Goal: Contribute content: Contribute content

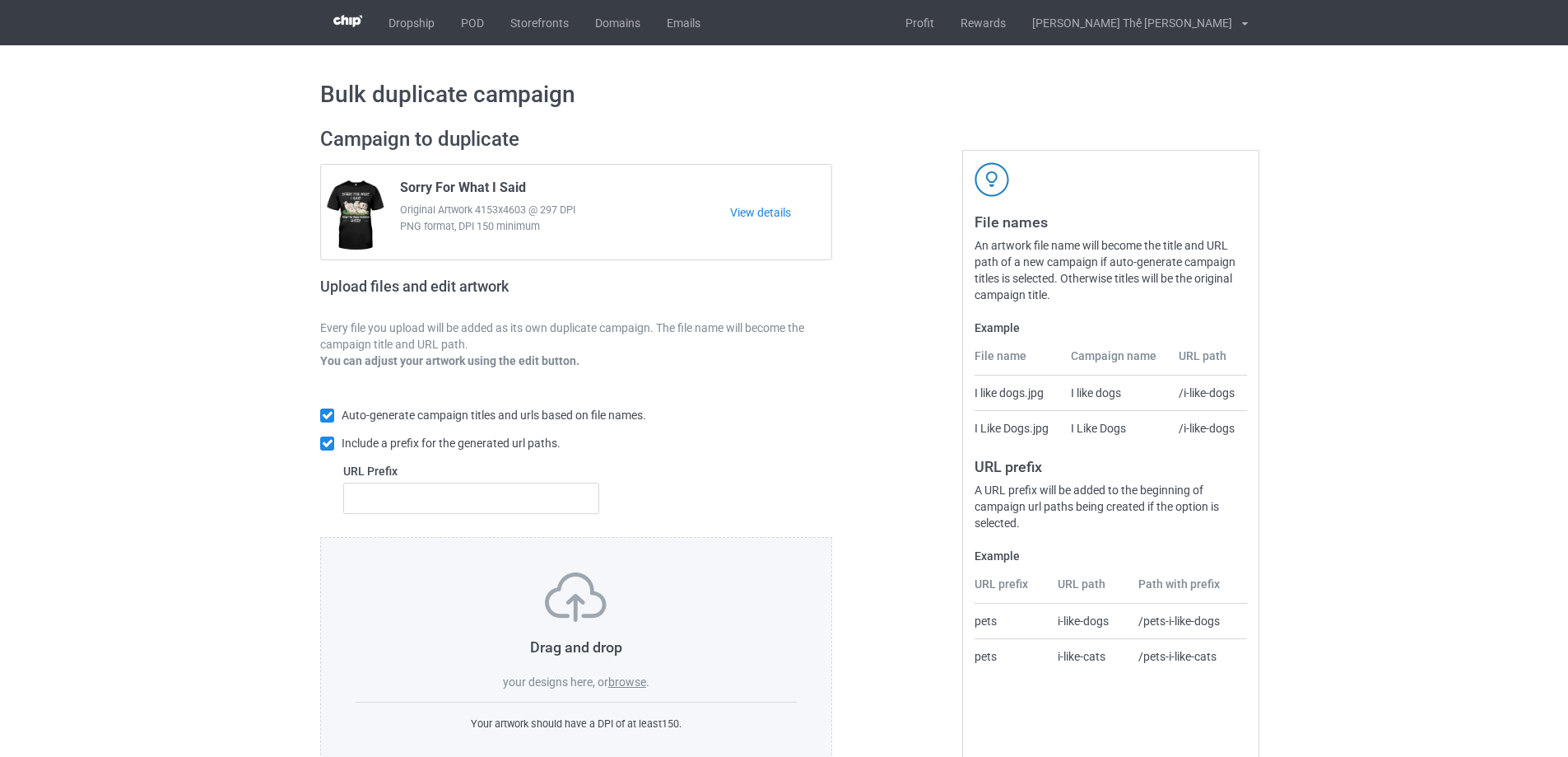
scroll to position [46, 0]
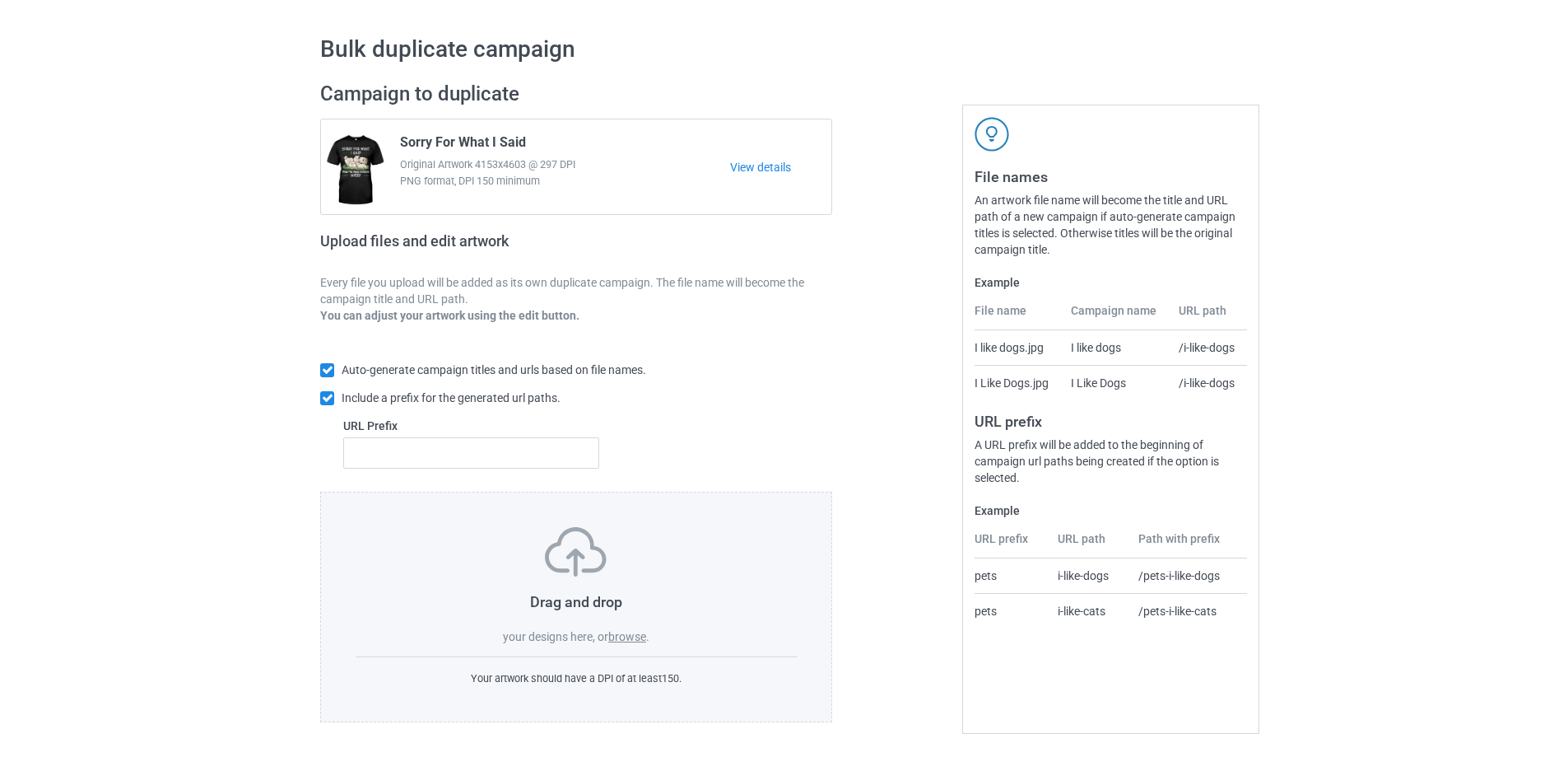
click at [632, 640] on label "browse" at bounding box center [627, 636] width 38 height 13
click at [0, 0] on input "browse" at bounding box center [0, 0] width 0 height 0
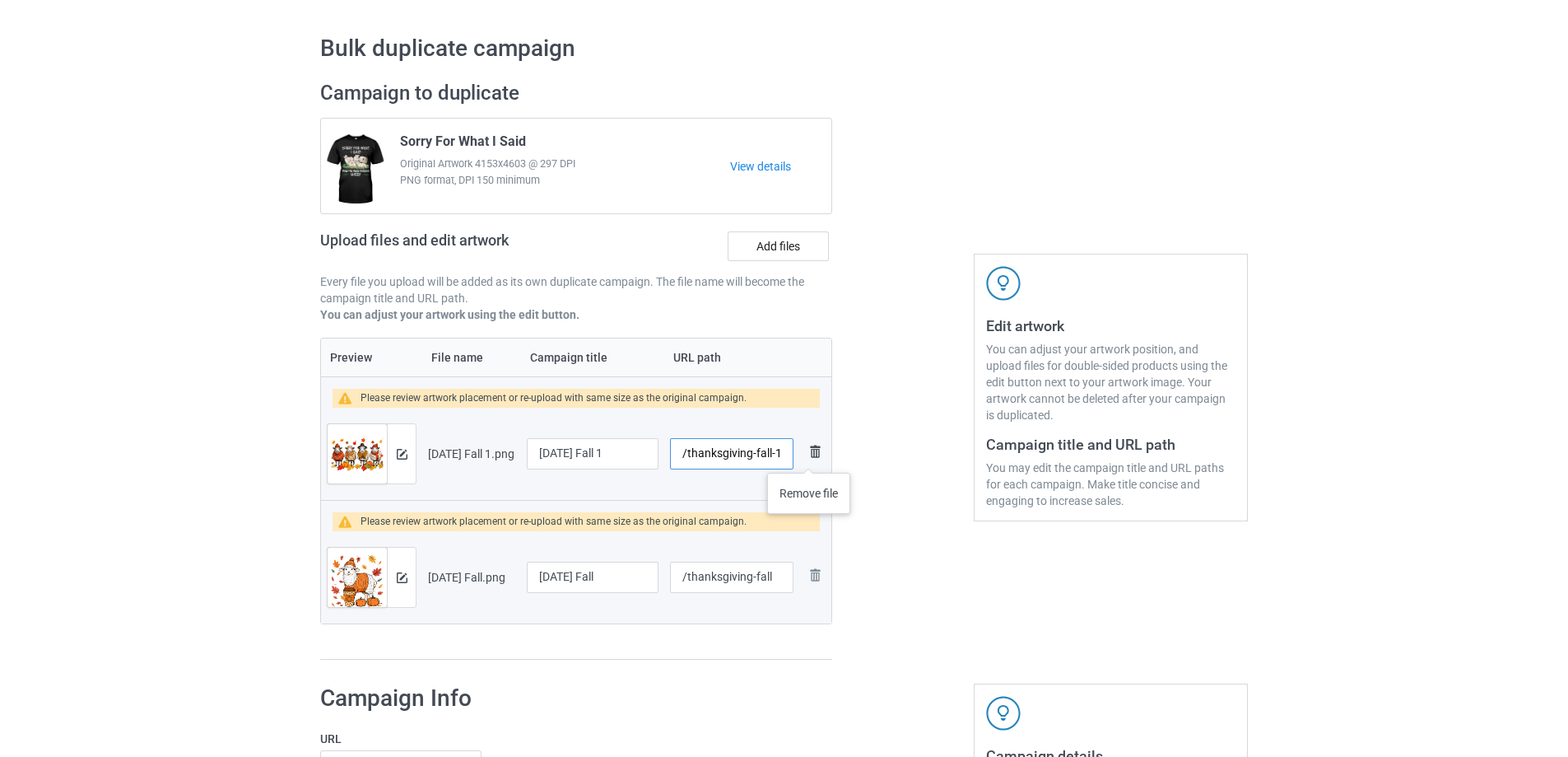
drag, startPoint x: 684, startPoint y: 456, endPoint x: 818, endPoint y: 456, distance: 134.0
click at [818, 456] on tr "Preview and edit artwork [DATE] Fall 1.png [DATE] Fall 1 /thanksgiving-fall-1 R…" at bounding box center [577, 453] width 510 height 92
type input "/s0180"
click at [642, 455] on input "[DATE] Fall 1" at bounding box center [592, 453] width 132 height 31
type input "[DATE] Fall"
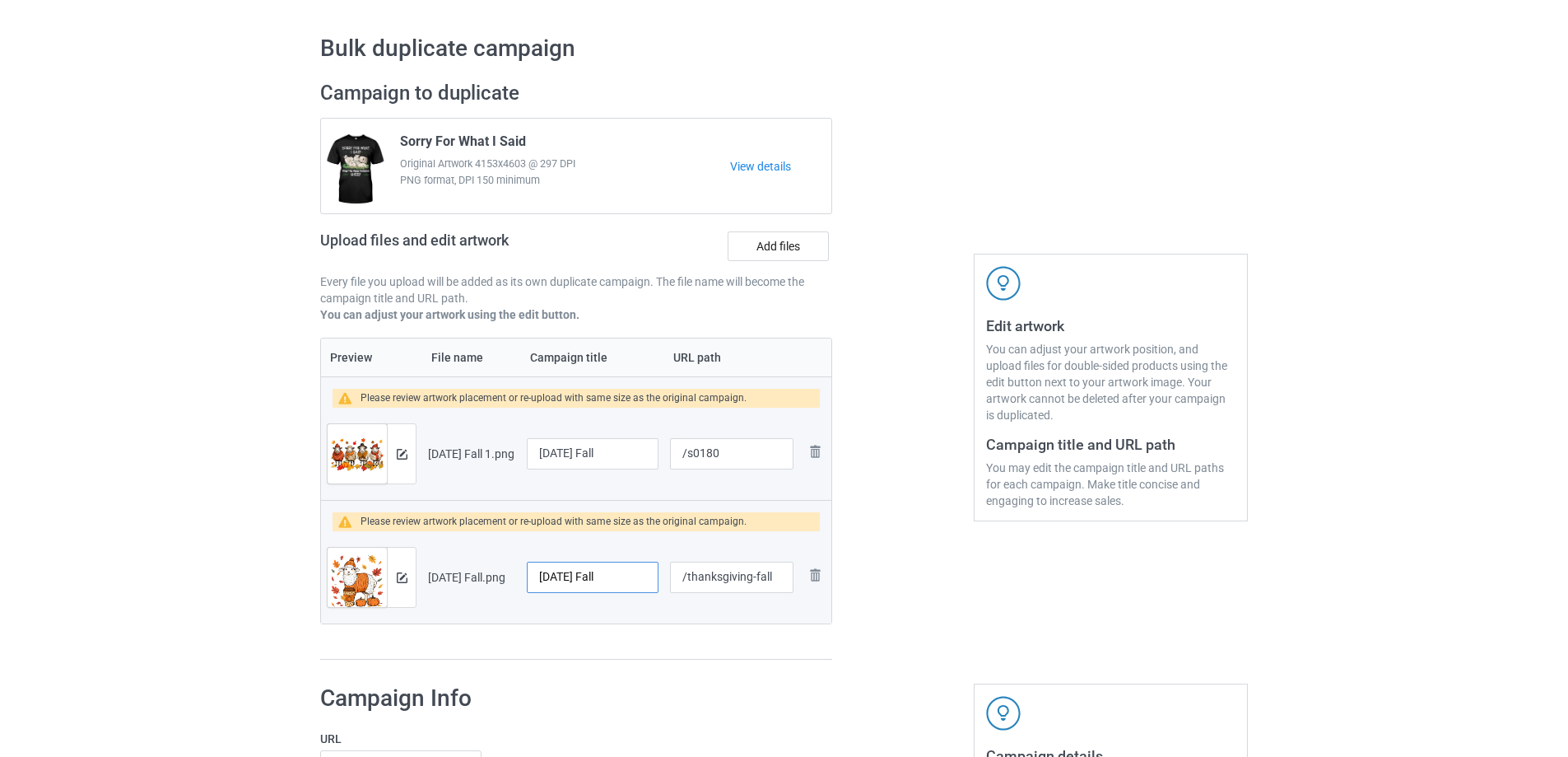
drag, startPoint x: 638, startPoint y: 579, endPoint x: 523, endPoint y: 576, distance: 115.0
click at [523, 576] on td "[DATE] Fall" at bounding box center [592, 577] width 143 height 92
paste input "Autumn"
type input "[DATE] Autumn"
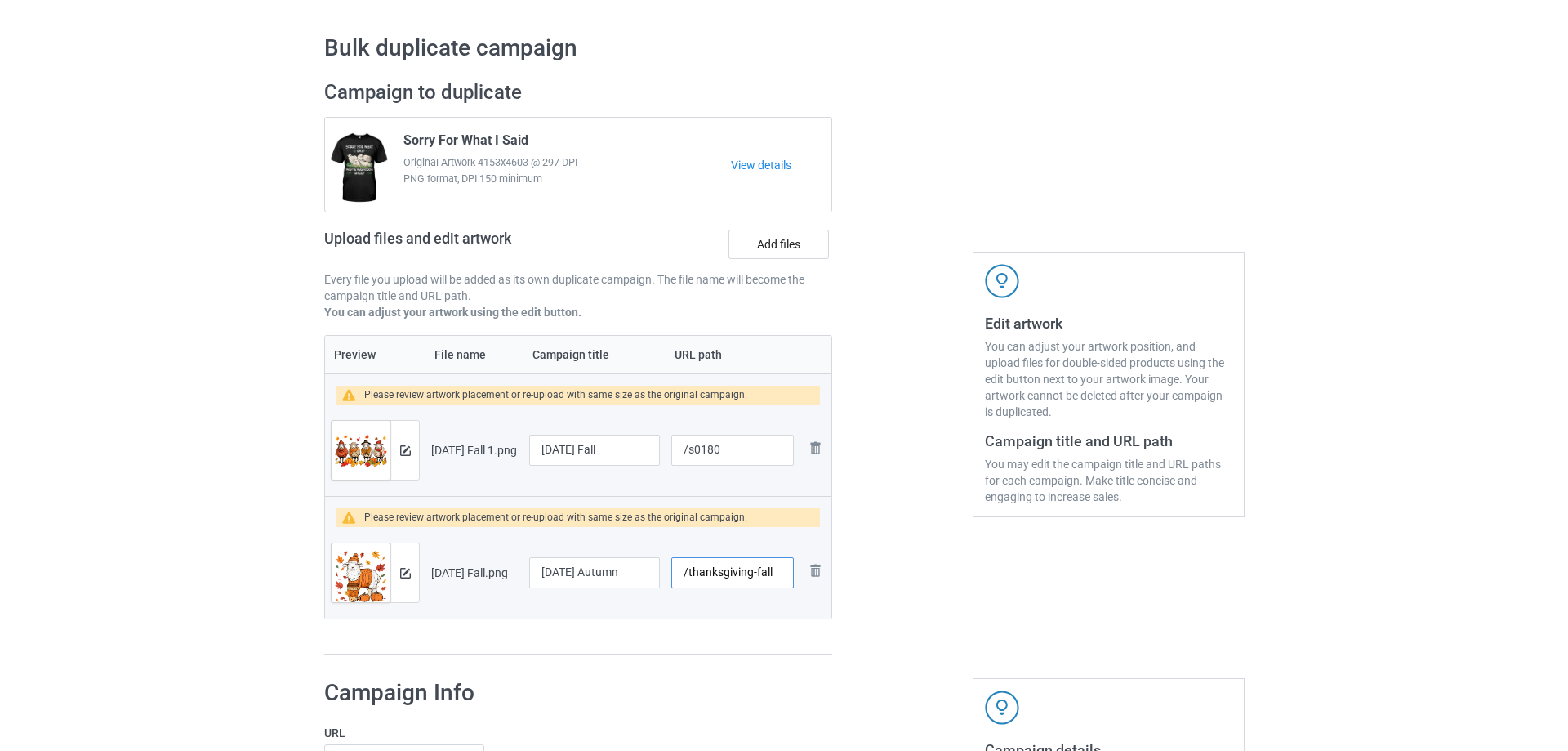
scroll to position [0, 0]
drag, startPoint x: 681, startPoint y: 574, endPoint x: 788, endPoint y: 580, distance: 107.2
click at [788, 580] on td "/thanksgiving-fall" at bounding box center [725, 572] width 134 height 91
type input "/s0181"
click at [389, 445] on div at bounding box center [398, 450] width 29 height 59
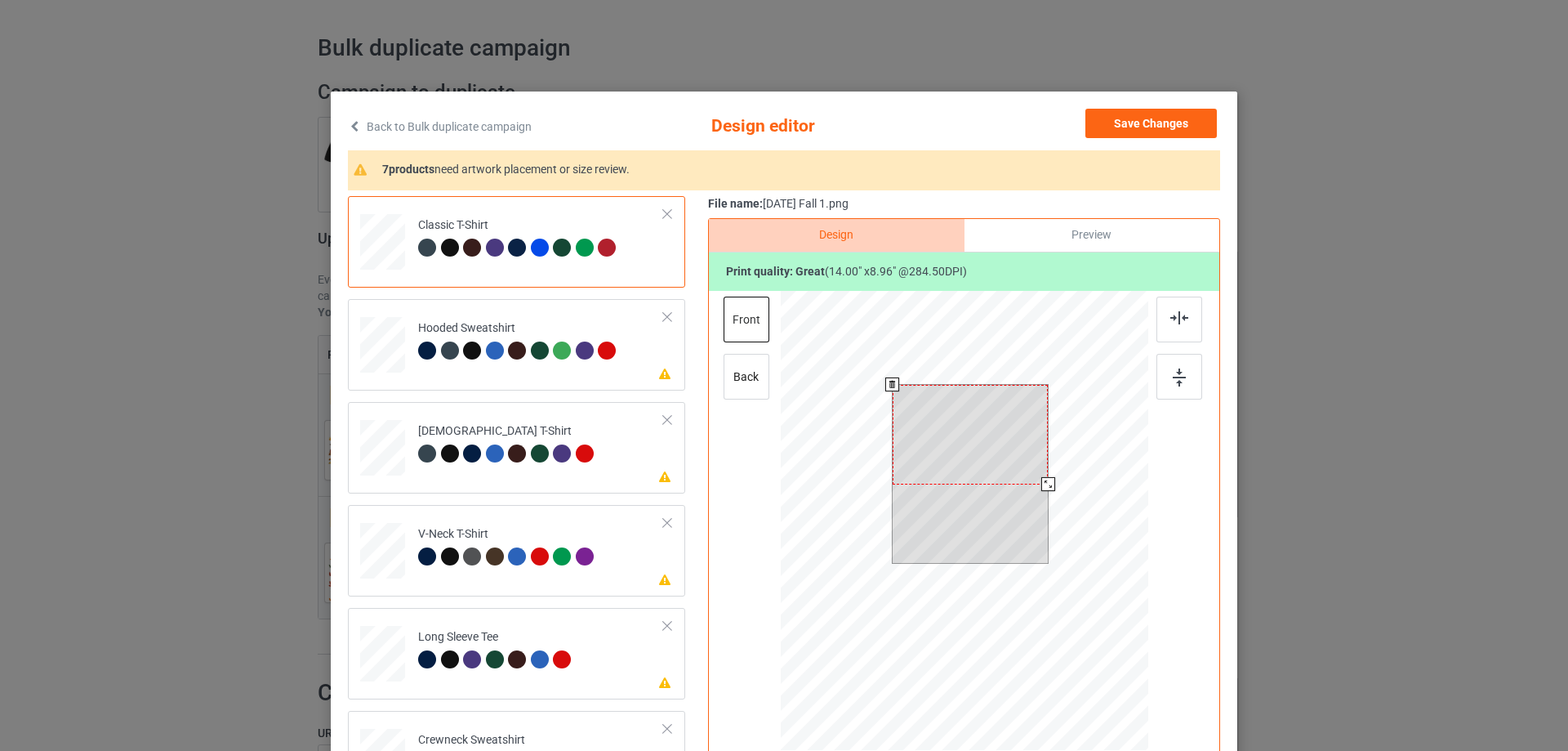
click at [954, 457] on div at bounding box center [971, 435] width 156 height 100
drag, startPoint x: 981, startPoint y: 459, endPoint x: 979, endPoint y: 468, distance: 9.2
click at [979, 468] on div at bounding box center [971, 443] width 156 height 100
click at [1037, 494] on div at bounding box center [1044, 491] width 14 height 14
click at [554, 384] on div "Please review artwork placement Hooded Sweatshirt" at bounding box center [516, 344] width 337 height 91
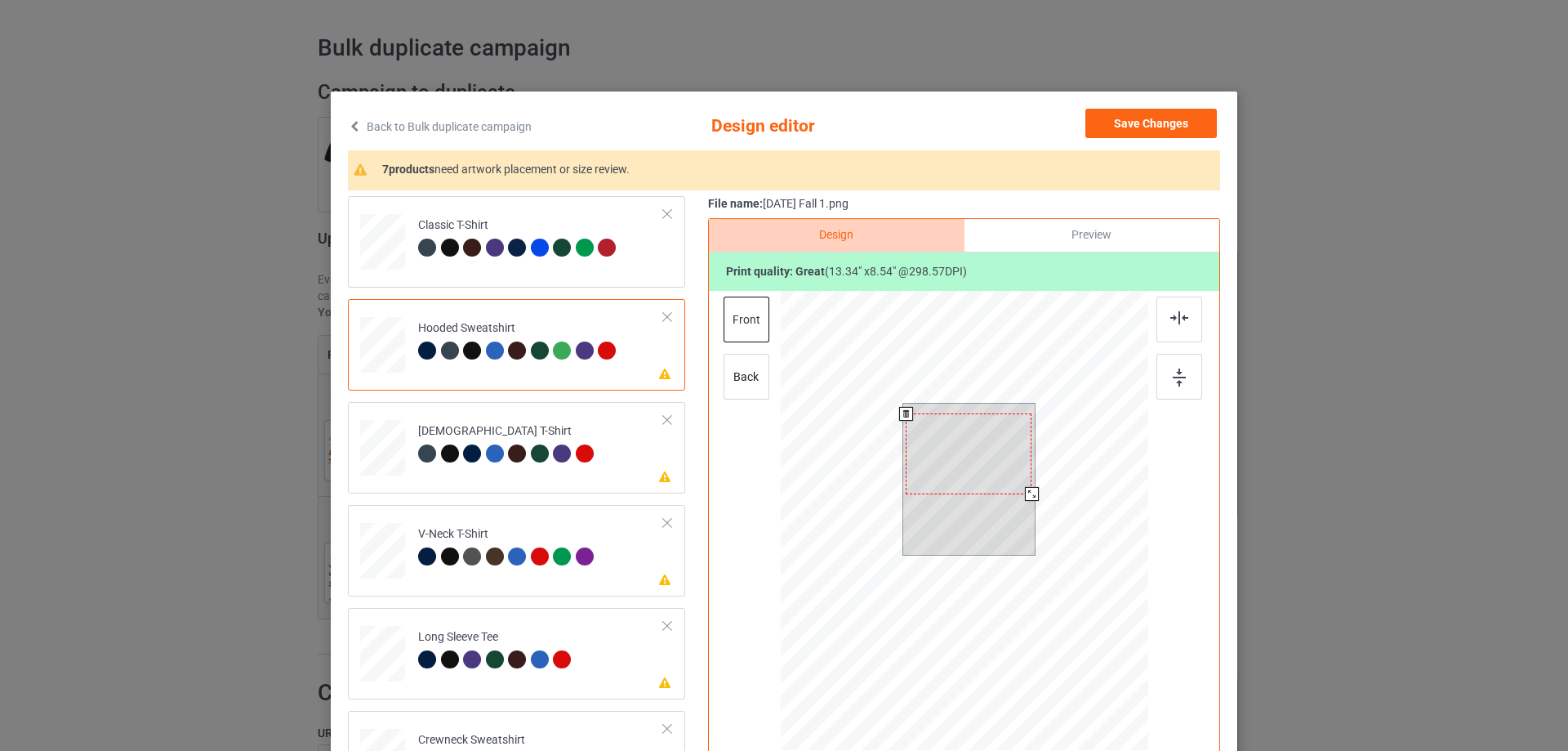
click at [950, 440] on div at bounding box center [969, 453] width 126 height 80
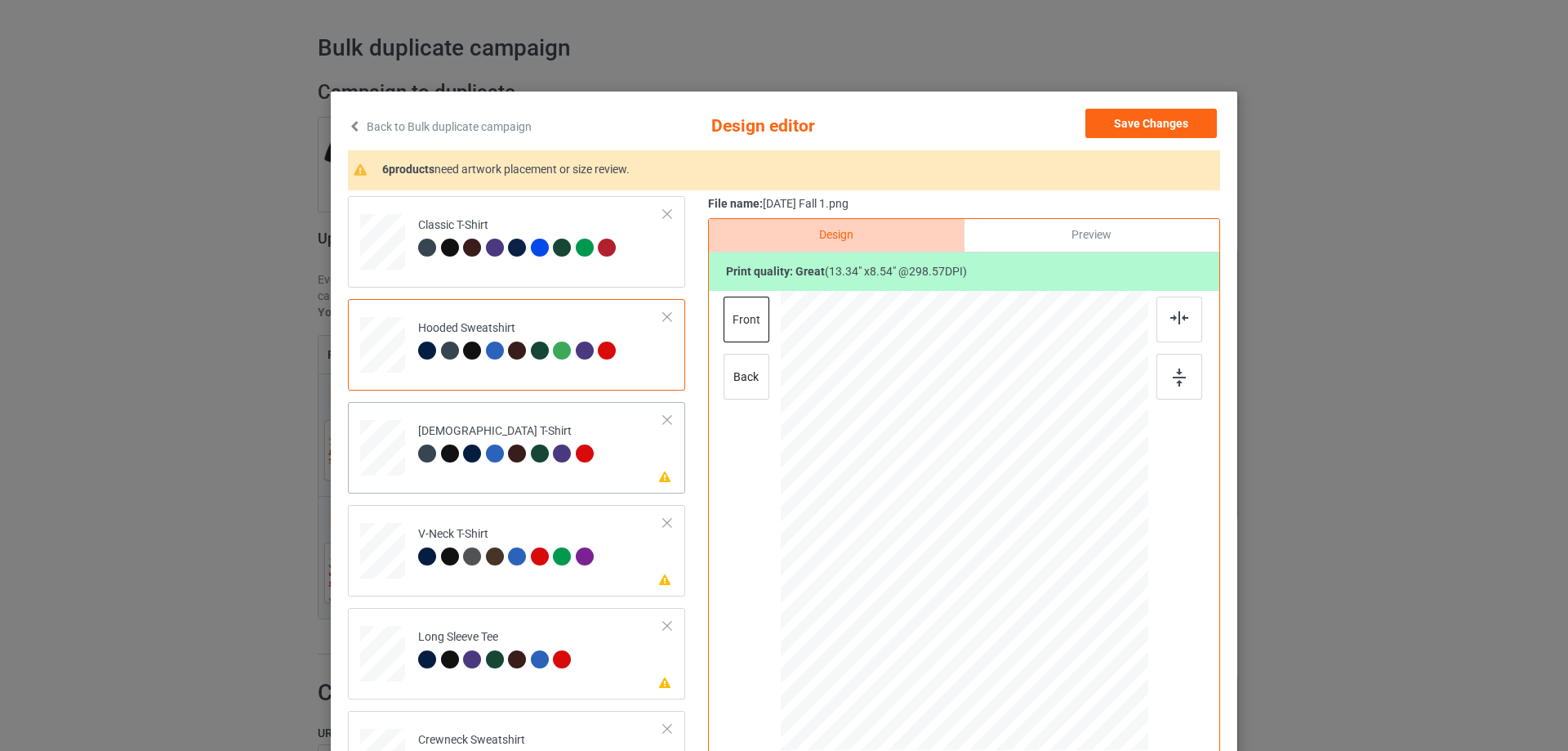
click at [510, 475] on td "Please review artwork placement [DEMOGRAPHIC_DATA] T-Shirt" at bounding box center [540, 444] width 264 height 72
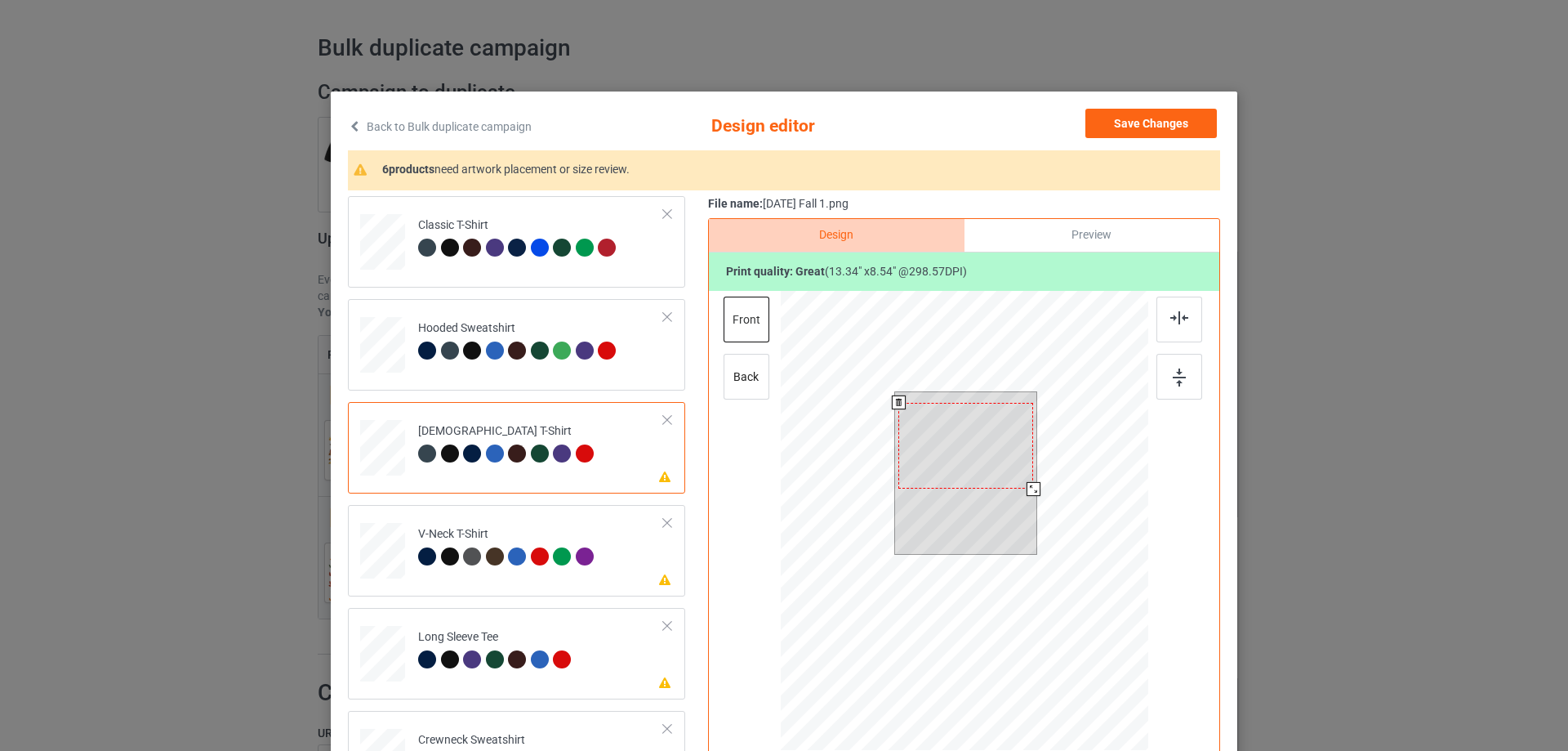
click at [978, 462] on div at bounding box center [965, 446] width 135 height 87
click at [992, 448] on div at bounding box center [967, 450] width 135 height 87
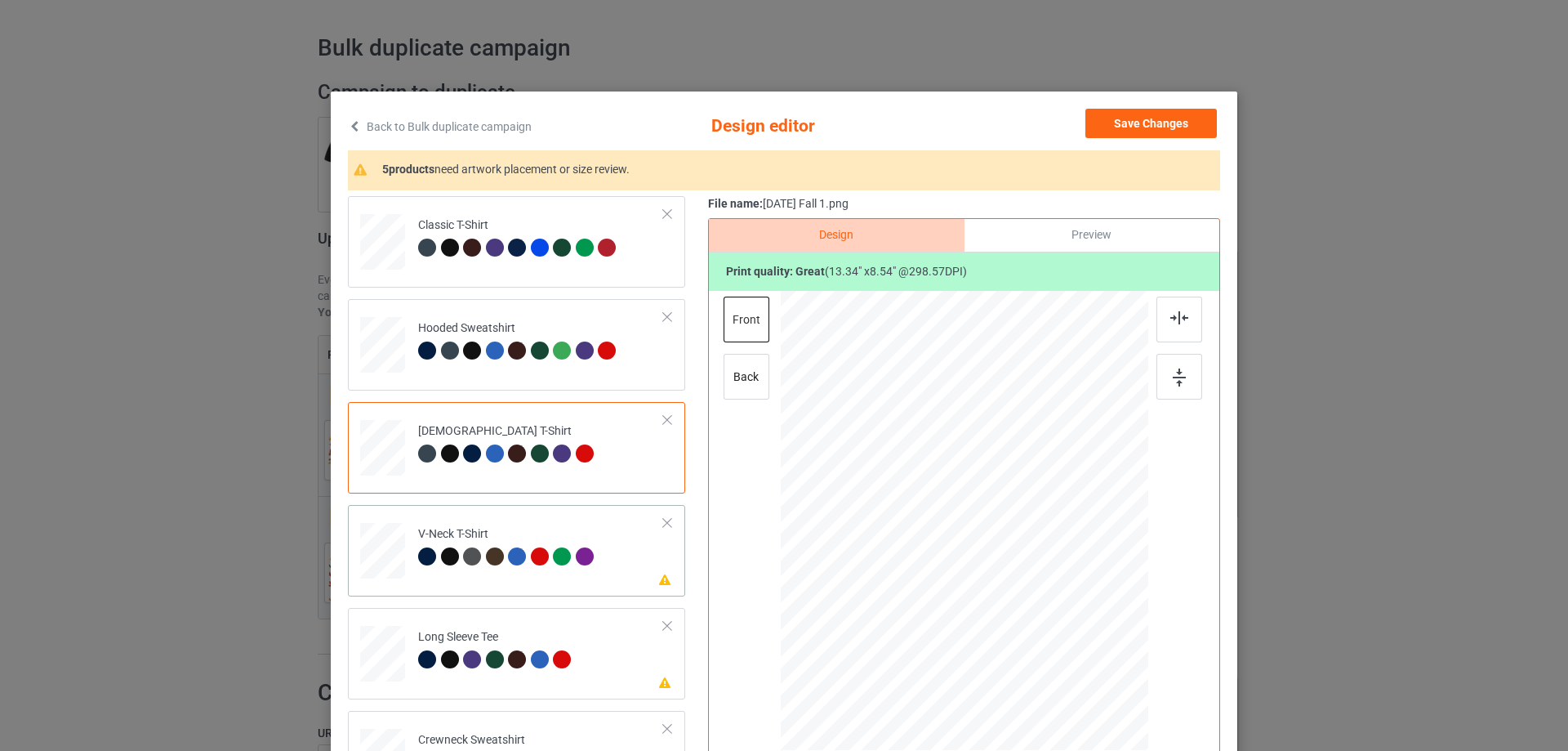
click at [549, 578] on td "Please review artwork placement V-Neck T-Shirt" at bounding box center [540, 548] width 264 height 72
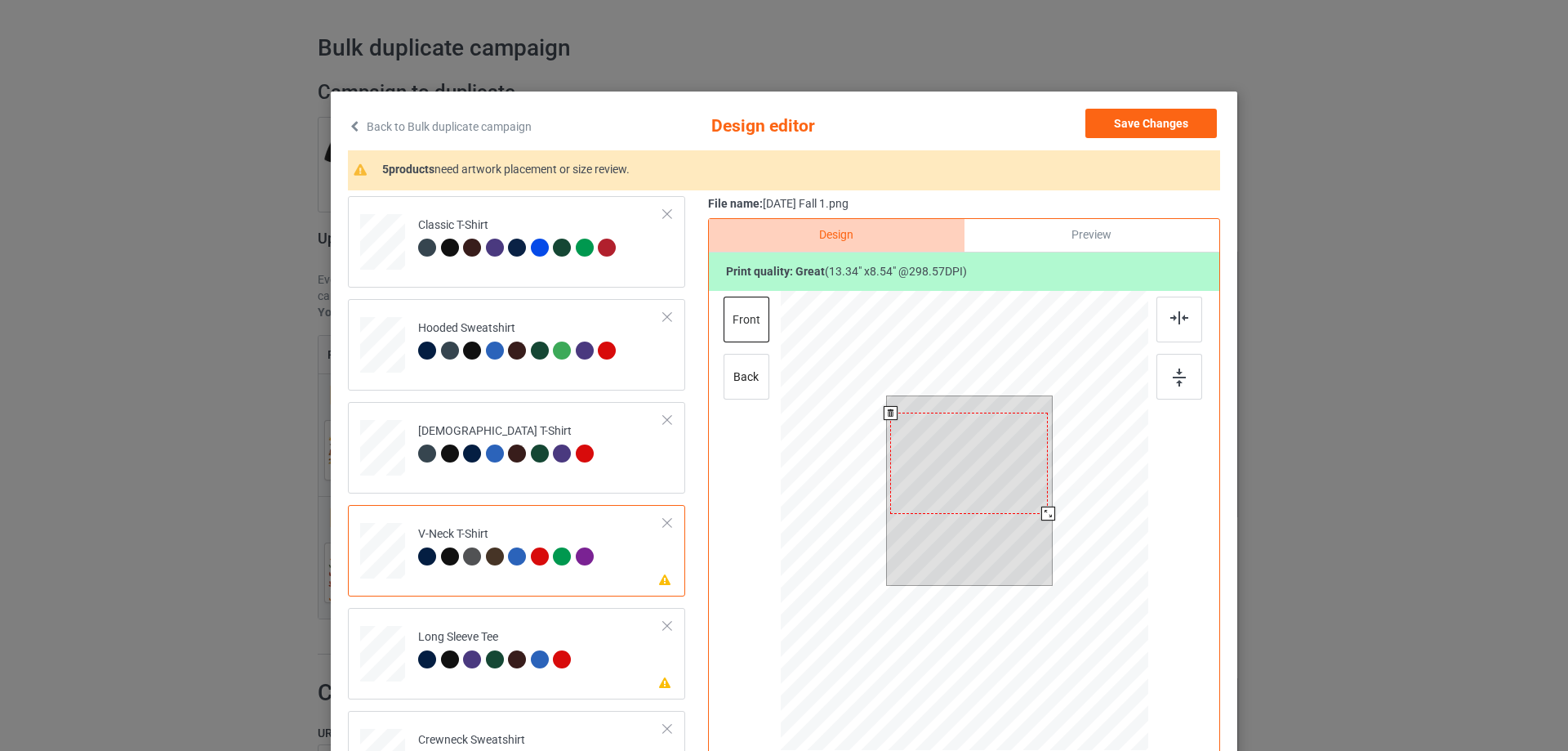
click at [944, 463] on div at bounding box center [969, 463] width 158 height 101
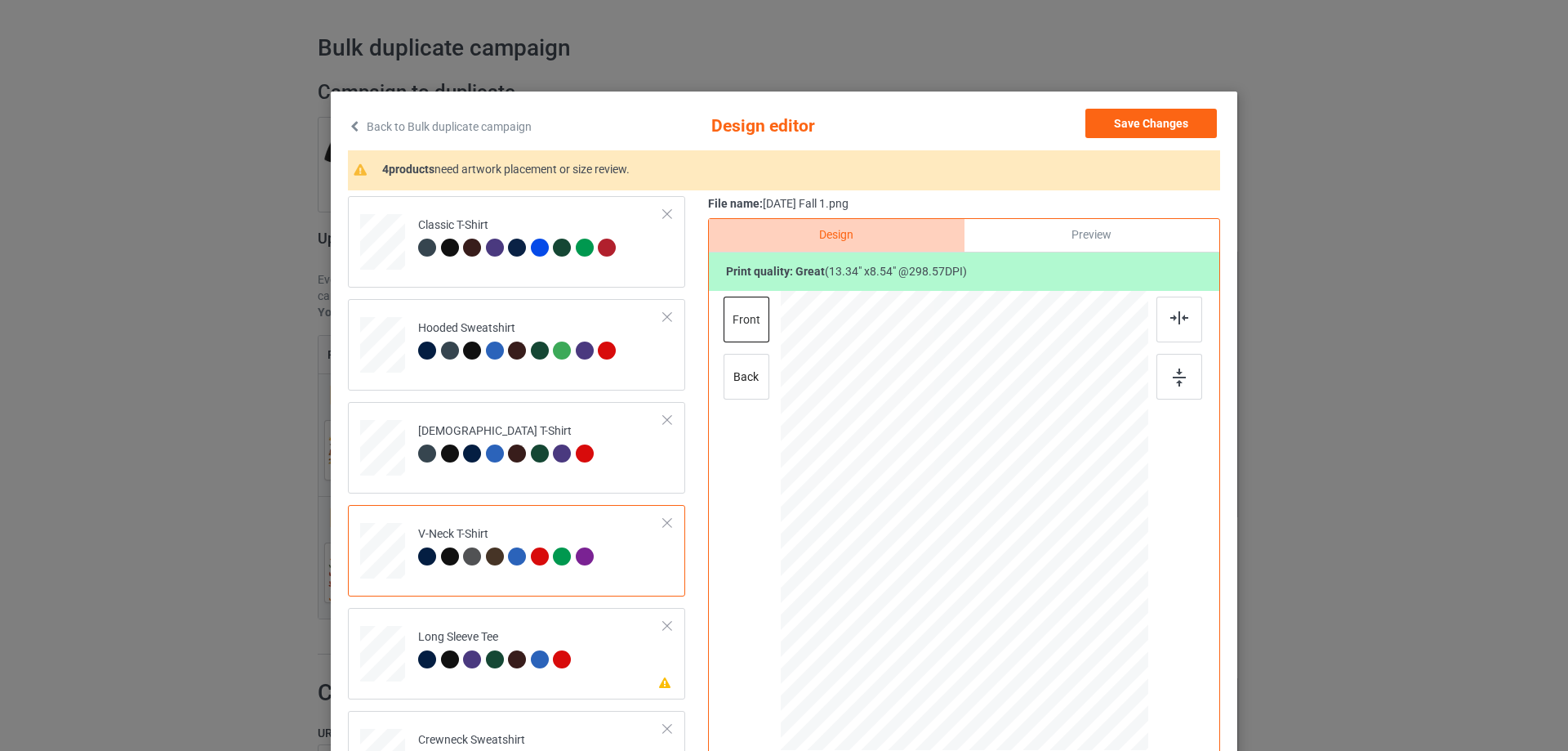
scroll to position [81, 0]
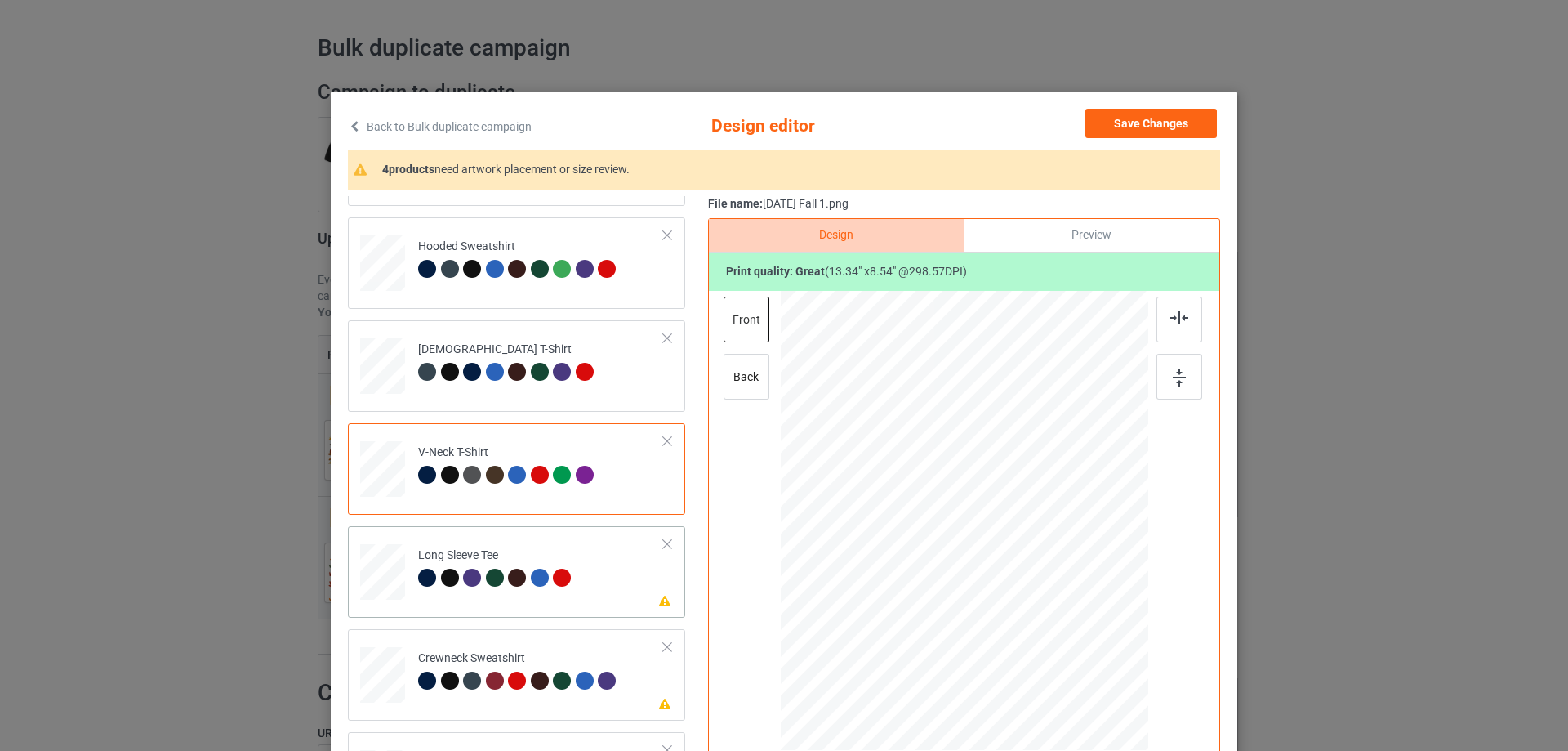
click at [562, 594] on td "Please review artwork placement Long Sleeve Tee" at bounding box center [540, 569] width 264 height 72
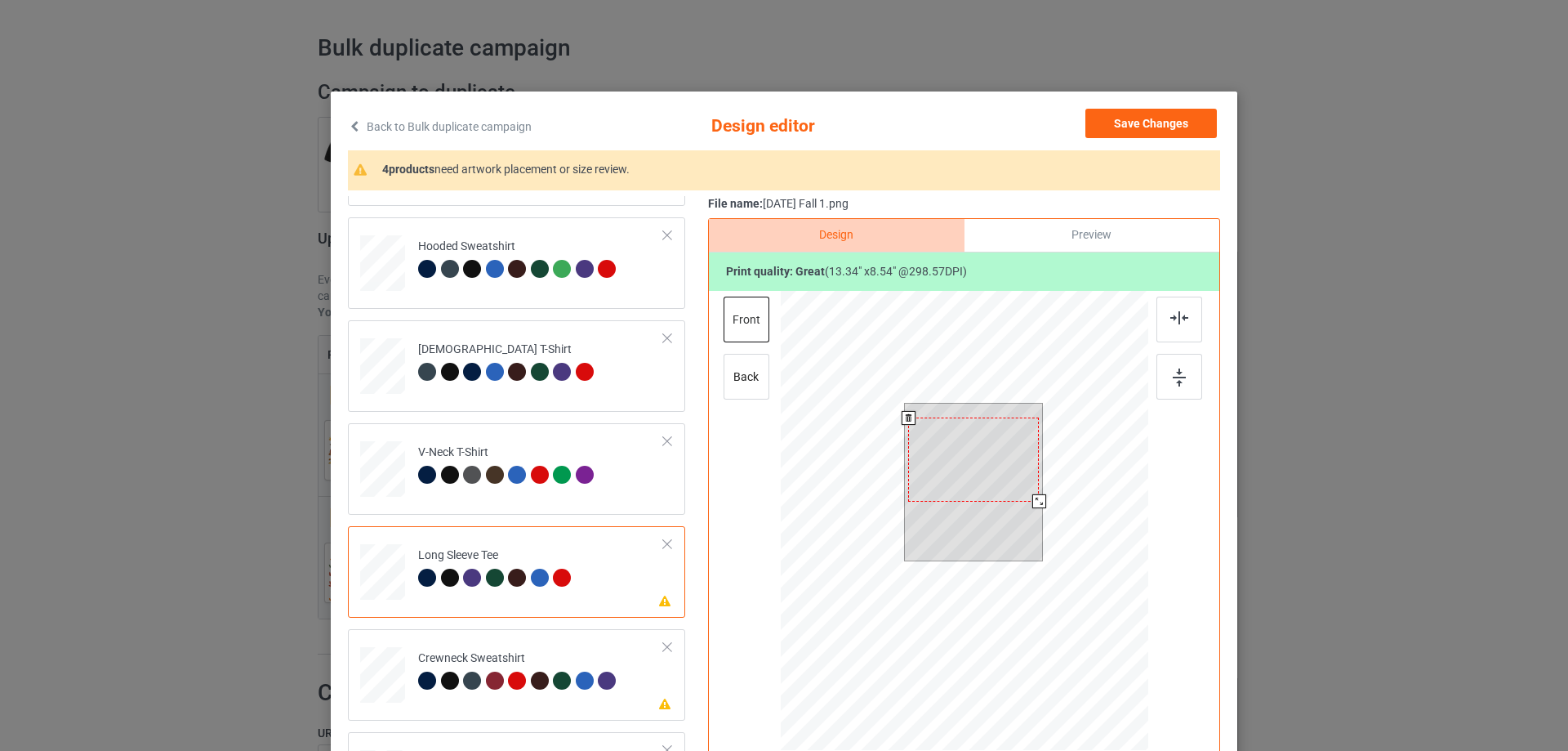
click at [957, 472] on div at bounding box center [973, 458] width 131 height 83
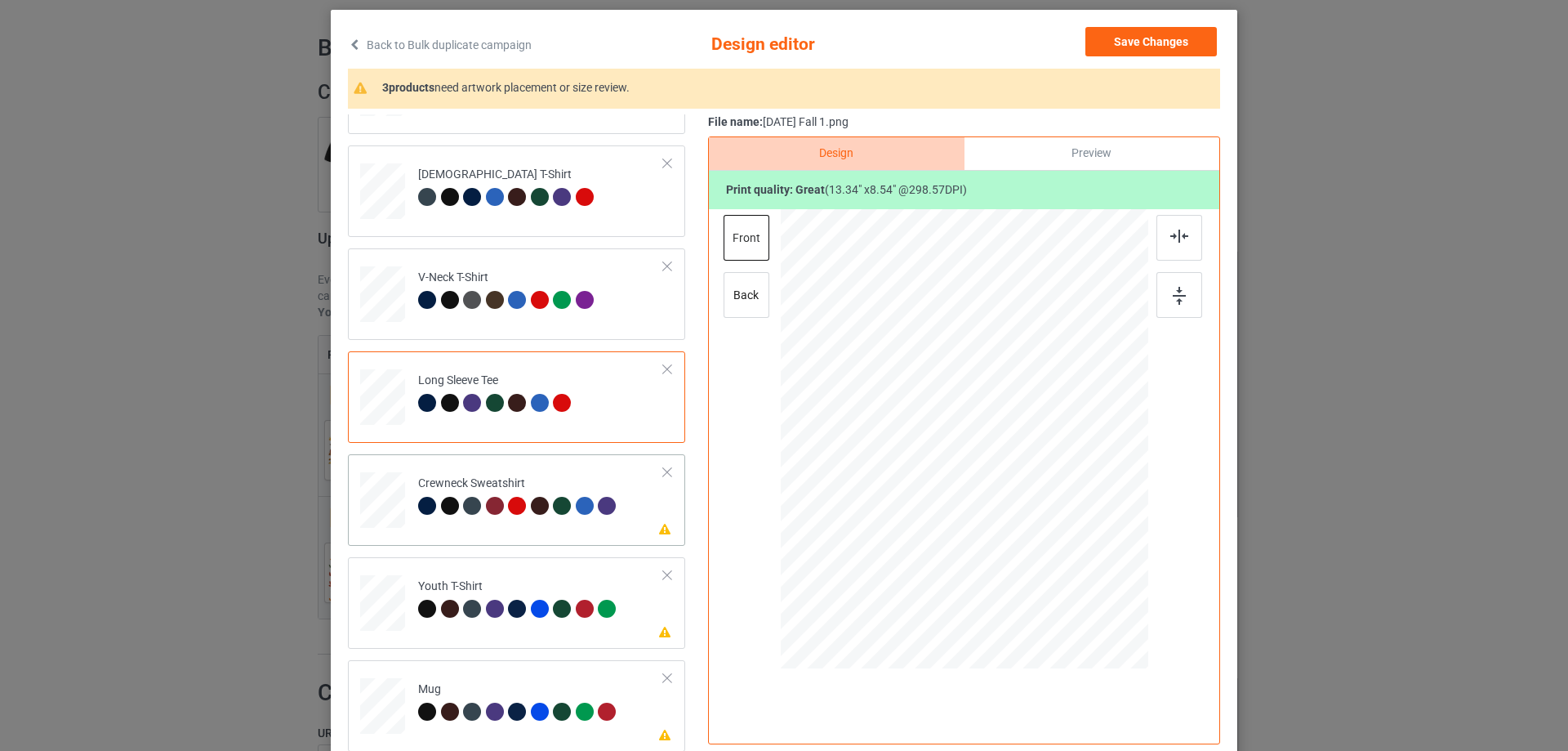
click at [554, 532] on td "Please review artwork placement Crewneck Sweatshirt" at bounding box center [540, 497] width 264 height 72
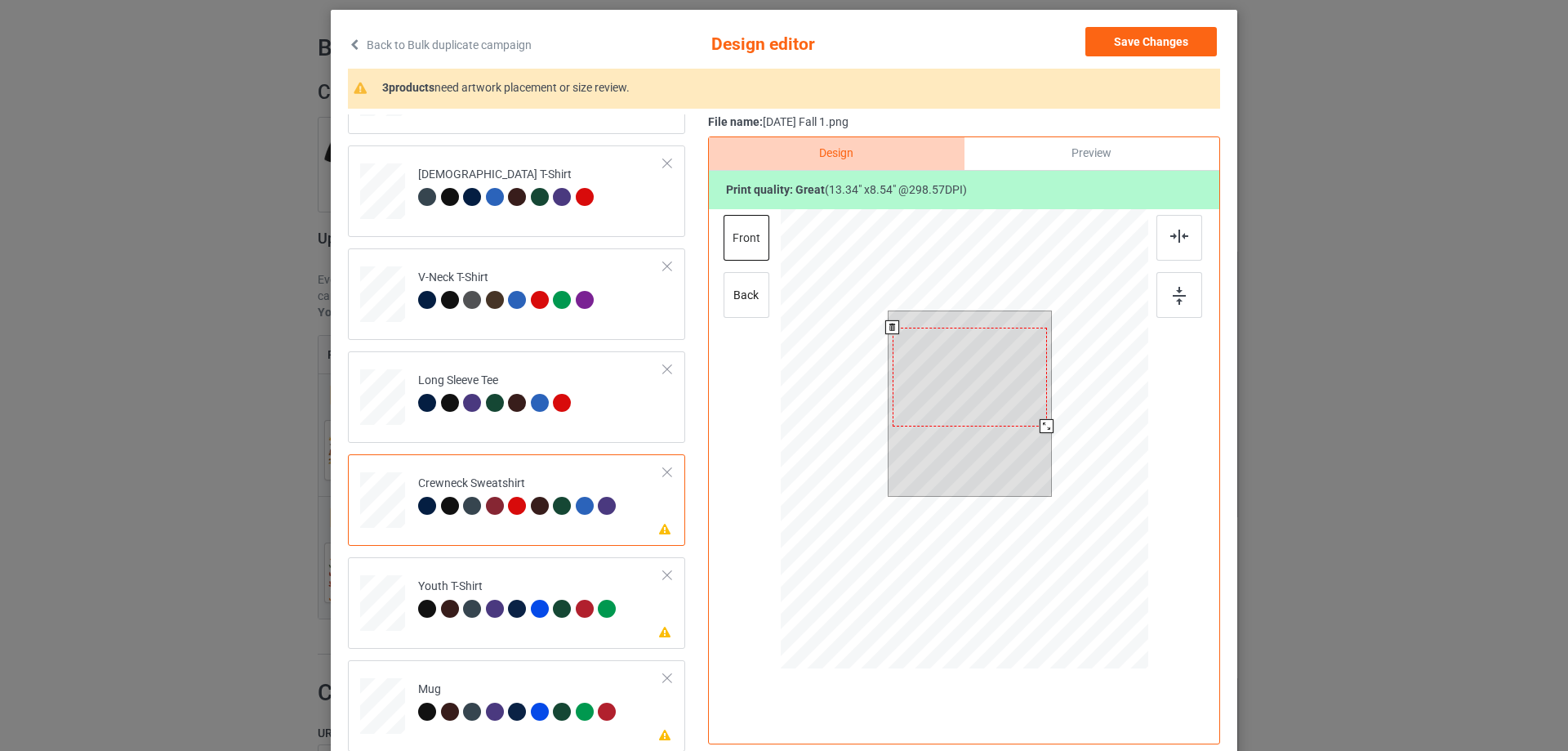
click at [981, 401] on div at bounding box center [970, 377] width 154 height 99
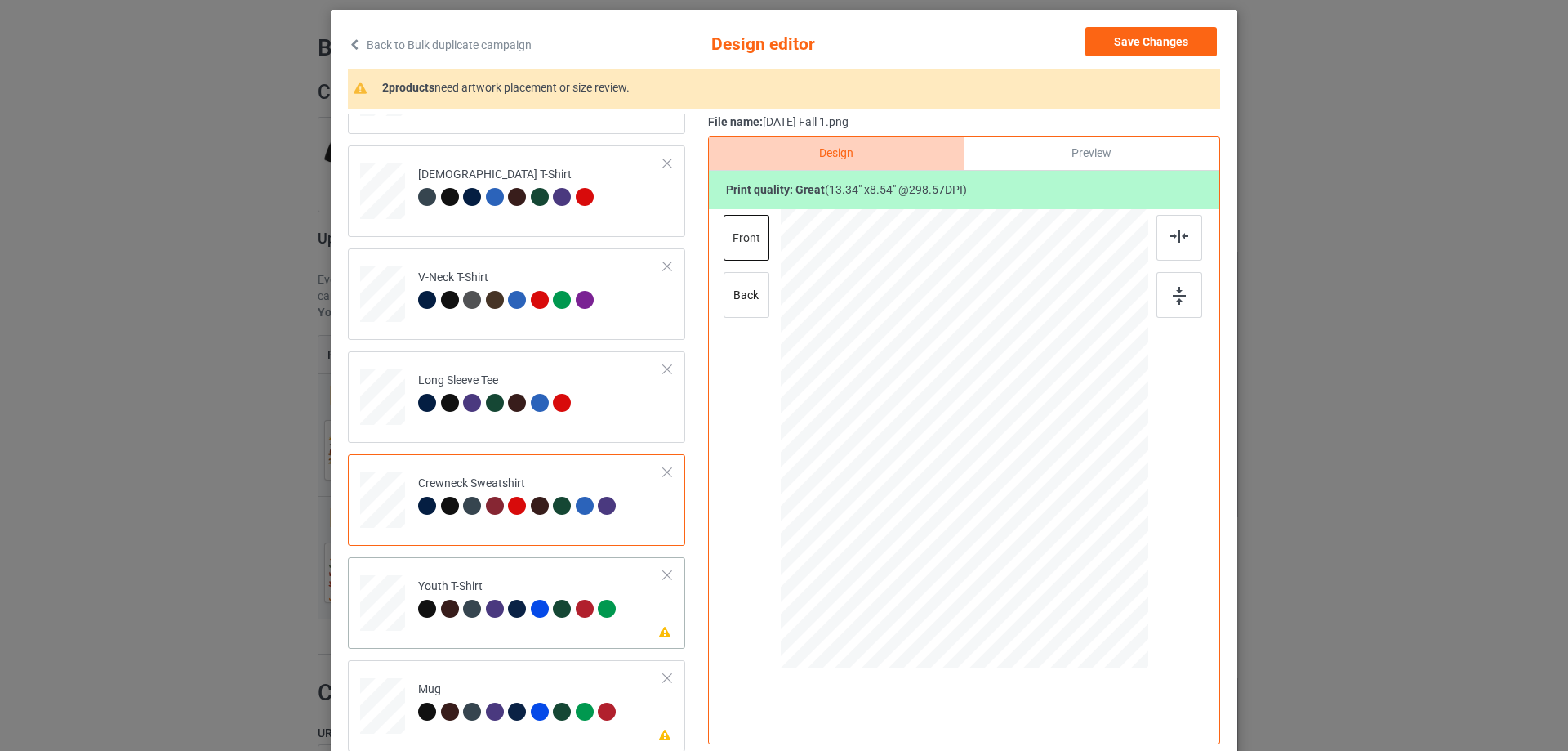
scroll to position [192, 0]
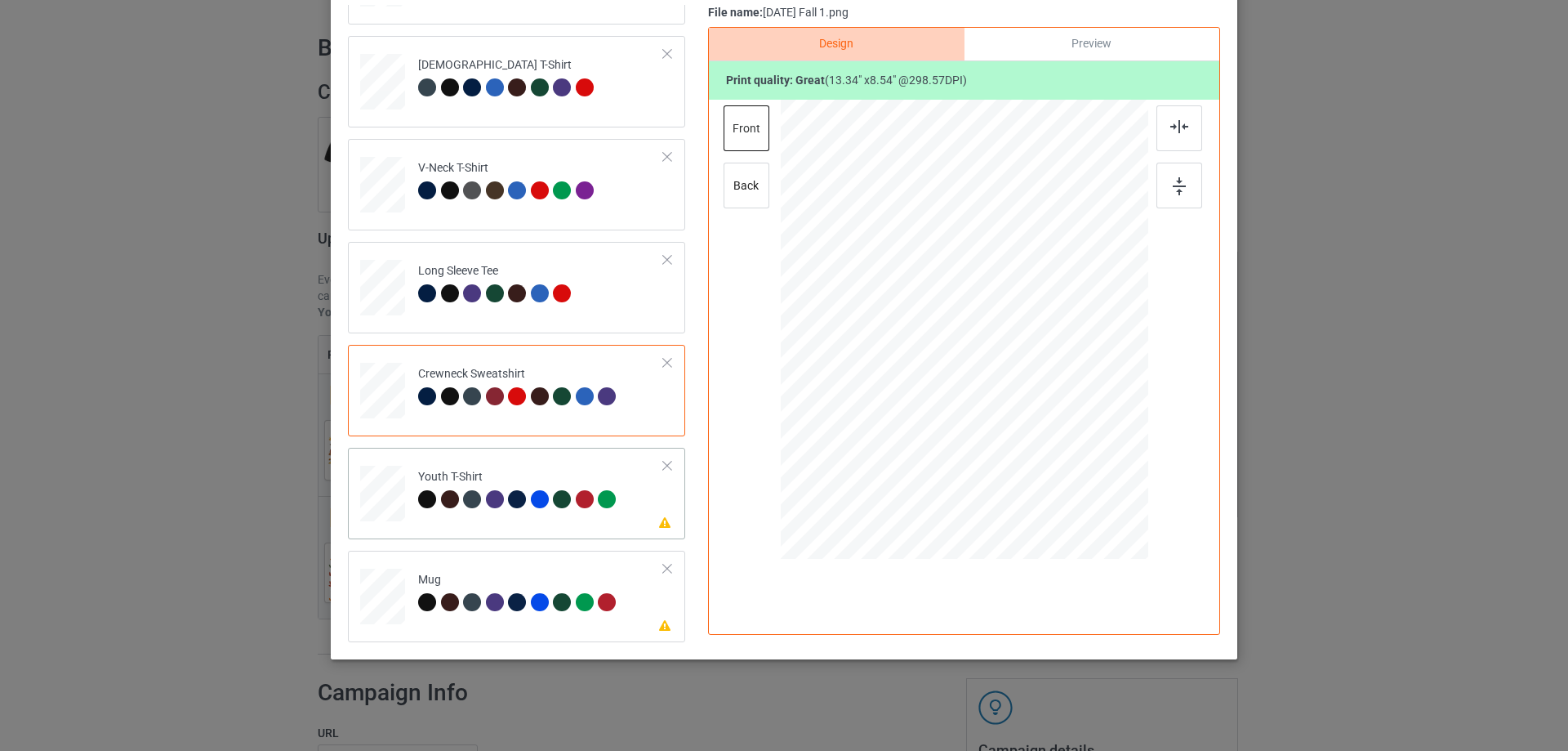
click at [557, 516] on td "Please review artwork placement Youth T-Shirt" at bounding box center [540, 490] width 264 height 72
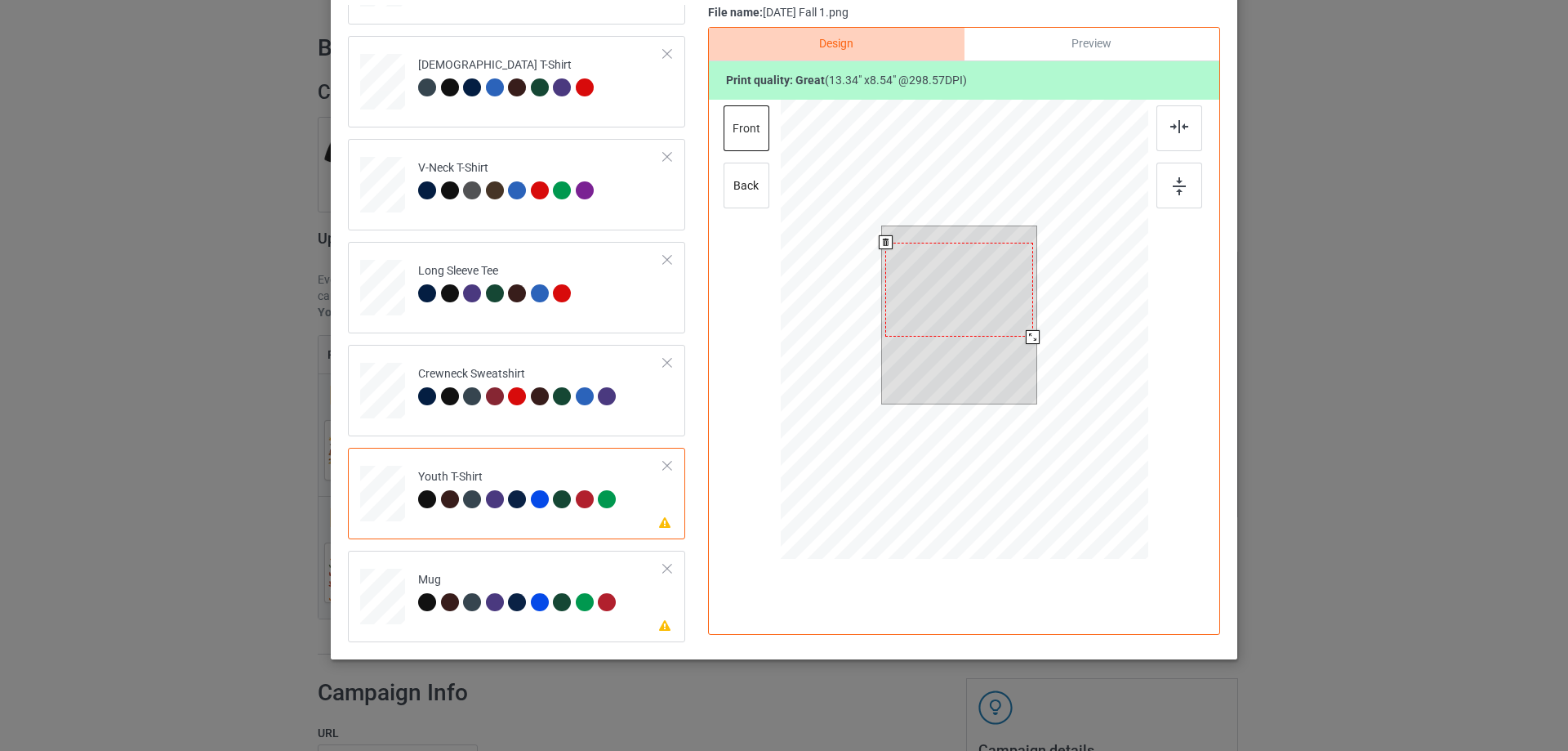
click at [971, 317] on div at bounding box center [958, 290] width 148 height 95
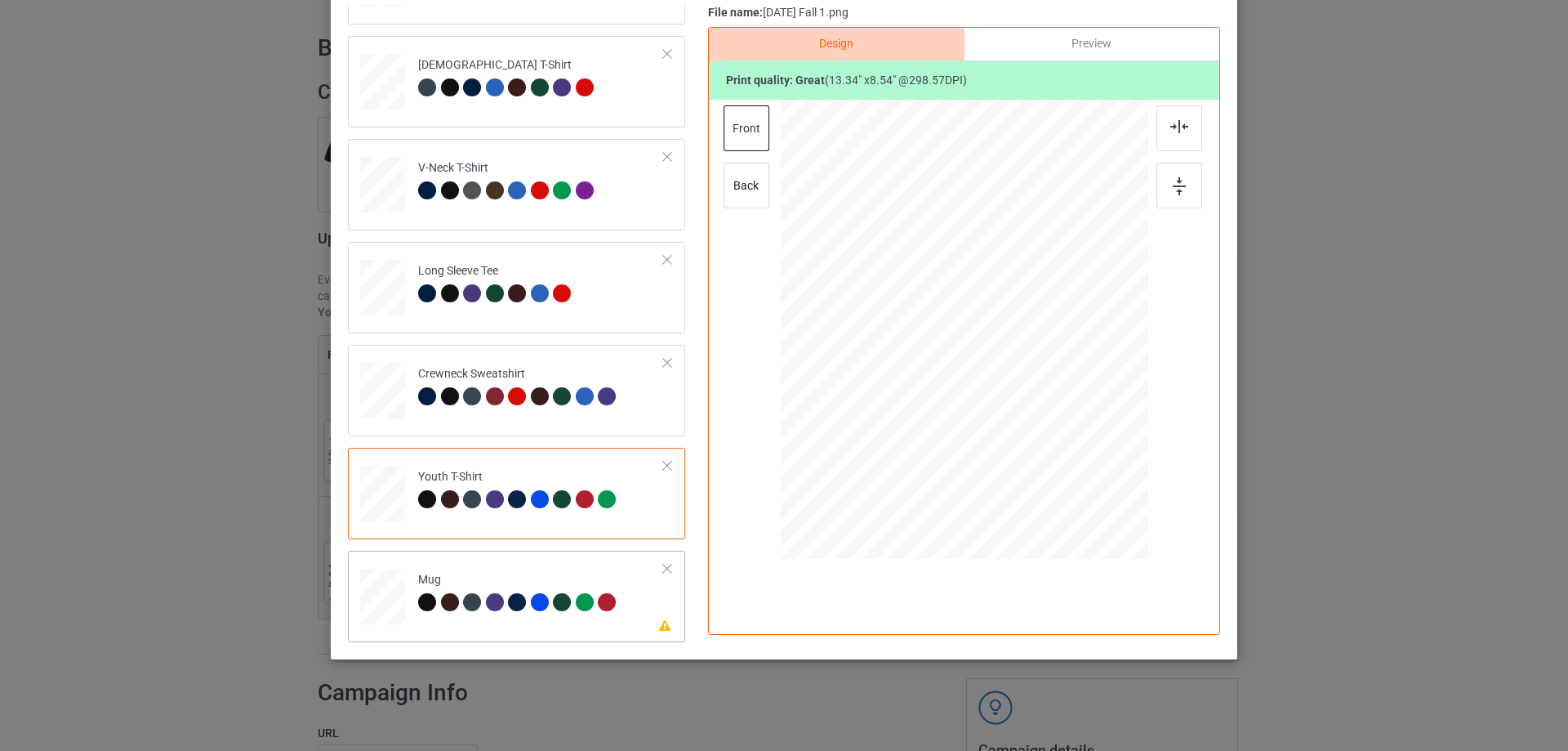
click at [554, 627] on td "Please review artwork placement Mug" at bounding box center [540, 593] width 264 height 72
click at [971, 308] on div at bounding box center [964, 329] width 221 height 141
drag, startPoint x: 1069, startPoint y: 399, endPoint x: 1024, endPoint y: 356, distance: 62.2
click at [1024, 356] on div at bounding box center [964, 329] width 367 height 152
click at [1086, 324] on div at bounding box center [1064, 323] width 120 height 77
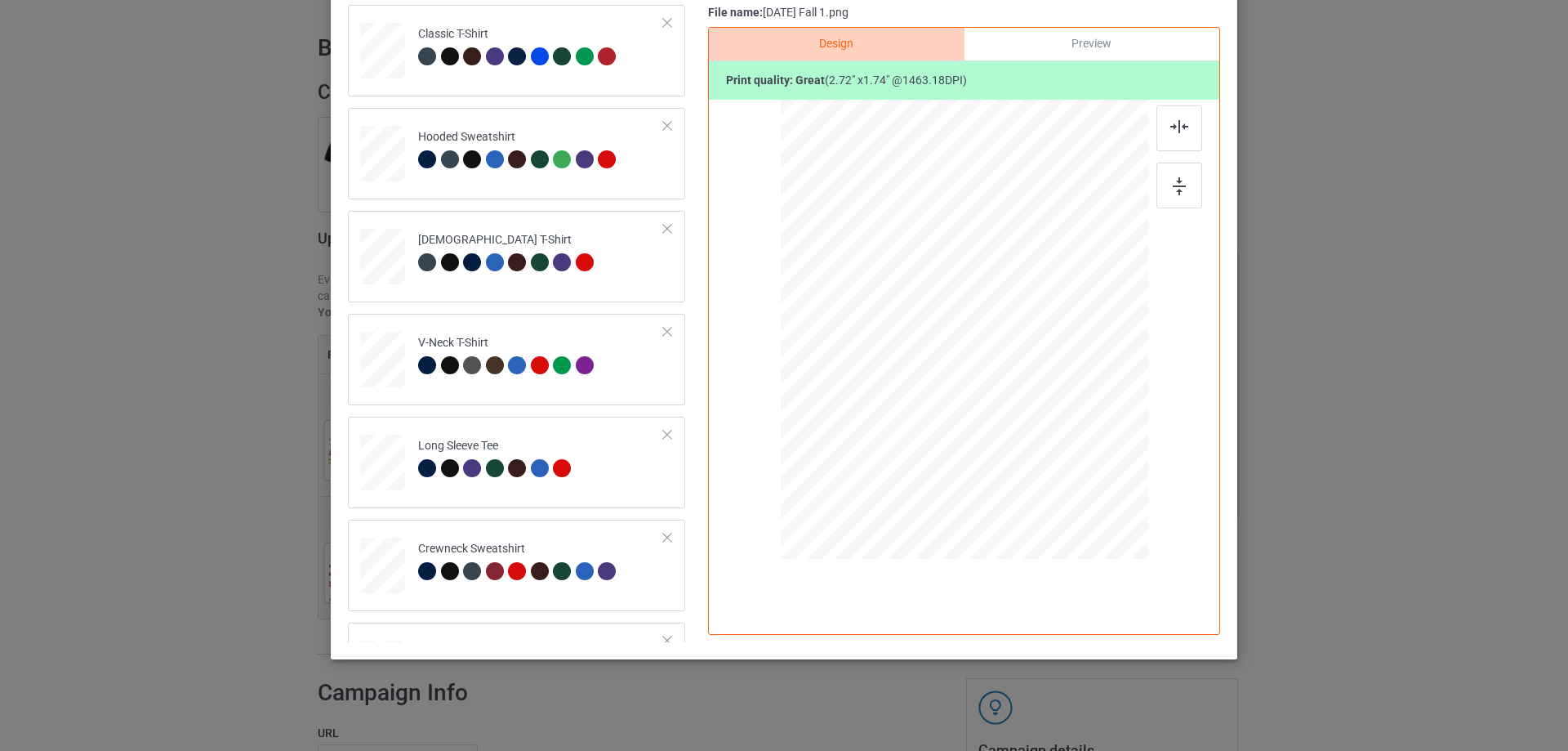
scroll to position [0, 0]
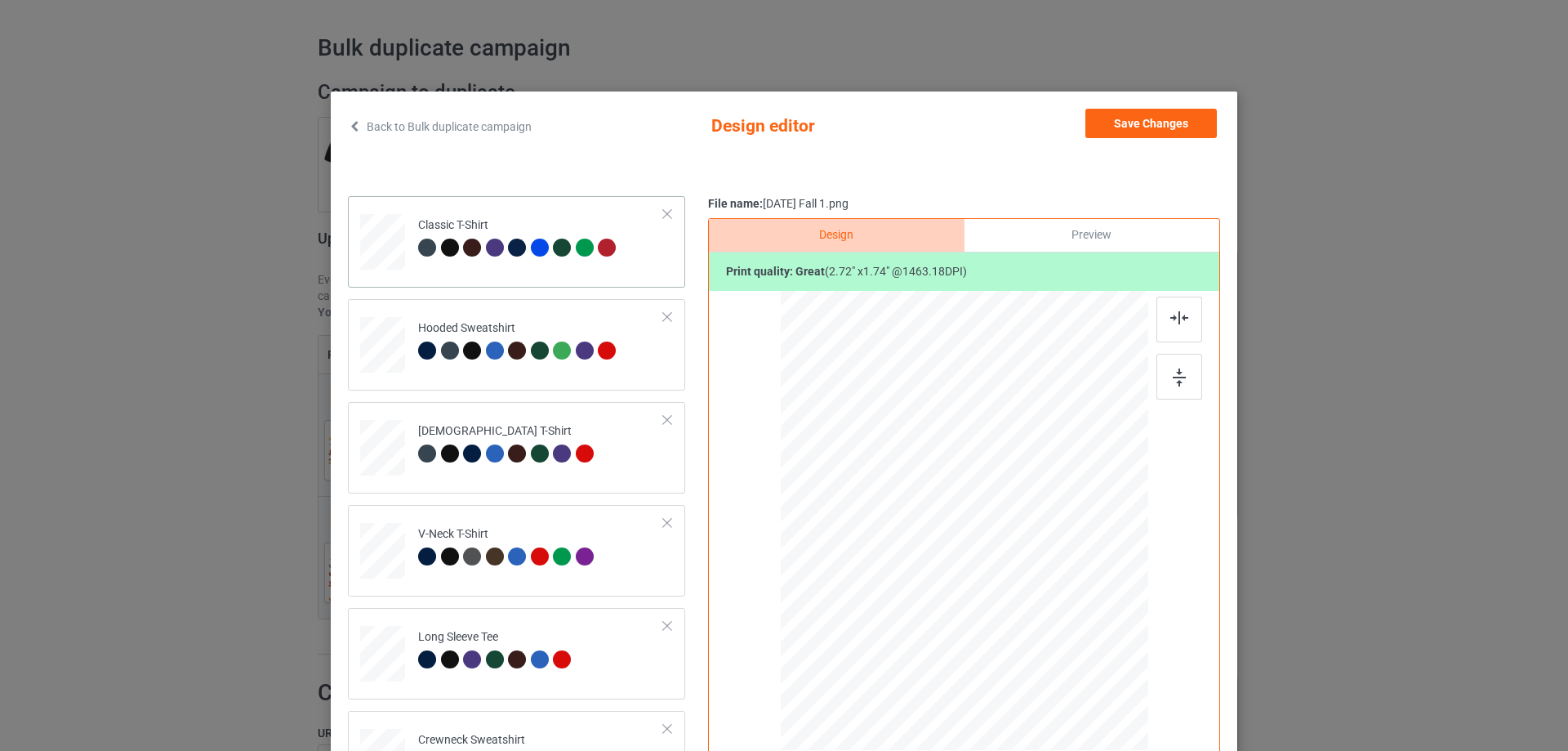
click at [567, 281] on div "Classic T-Shirt" at bounding box center [516, 242] width 337 height 91
click at [1189, 123] on button "Save Changes" at bounding box center [1151, 124] width 131 height 30
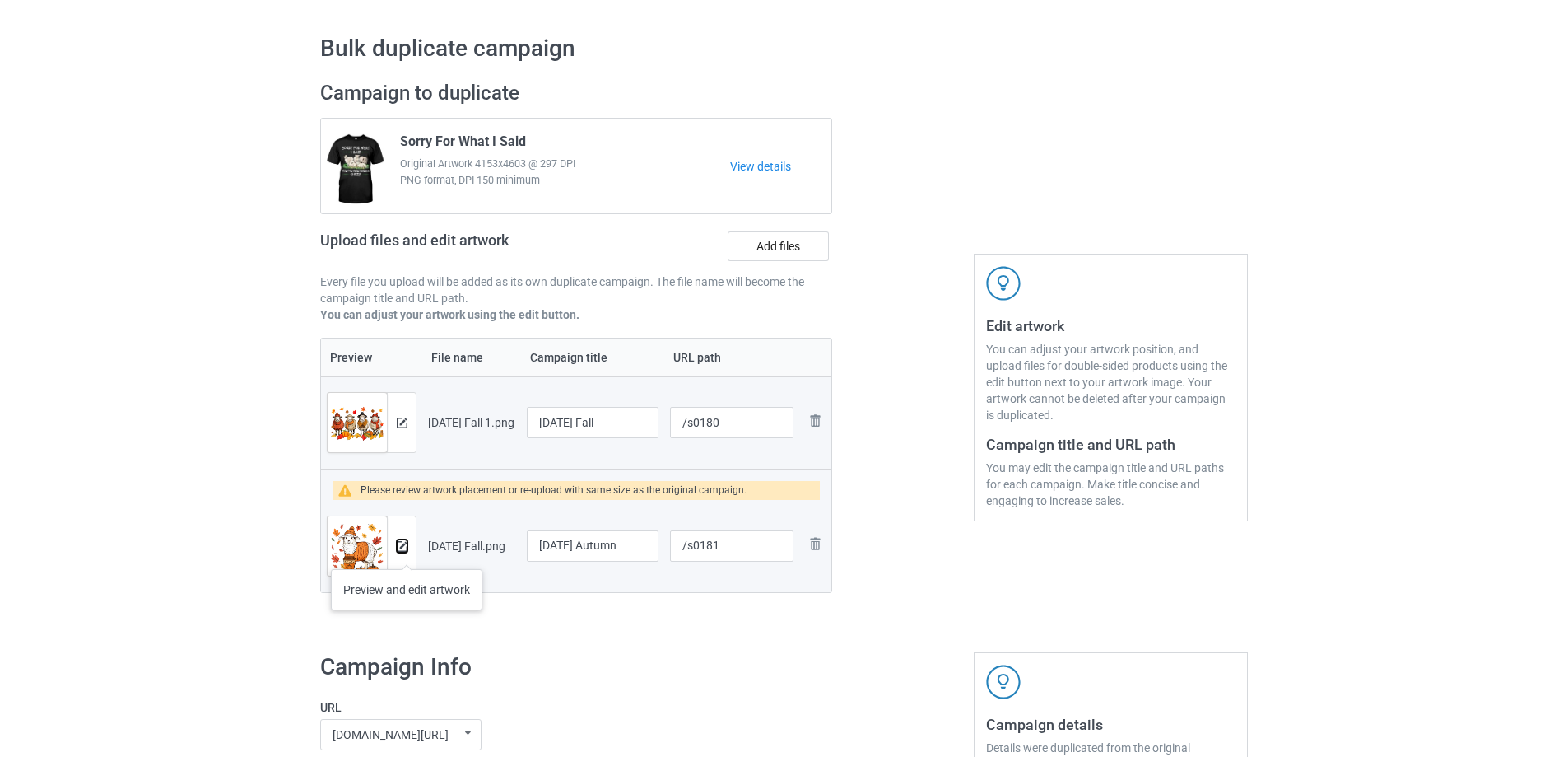
click at [406, 552] on button at bounding box center [402, 546] width 11 height 13
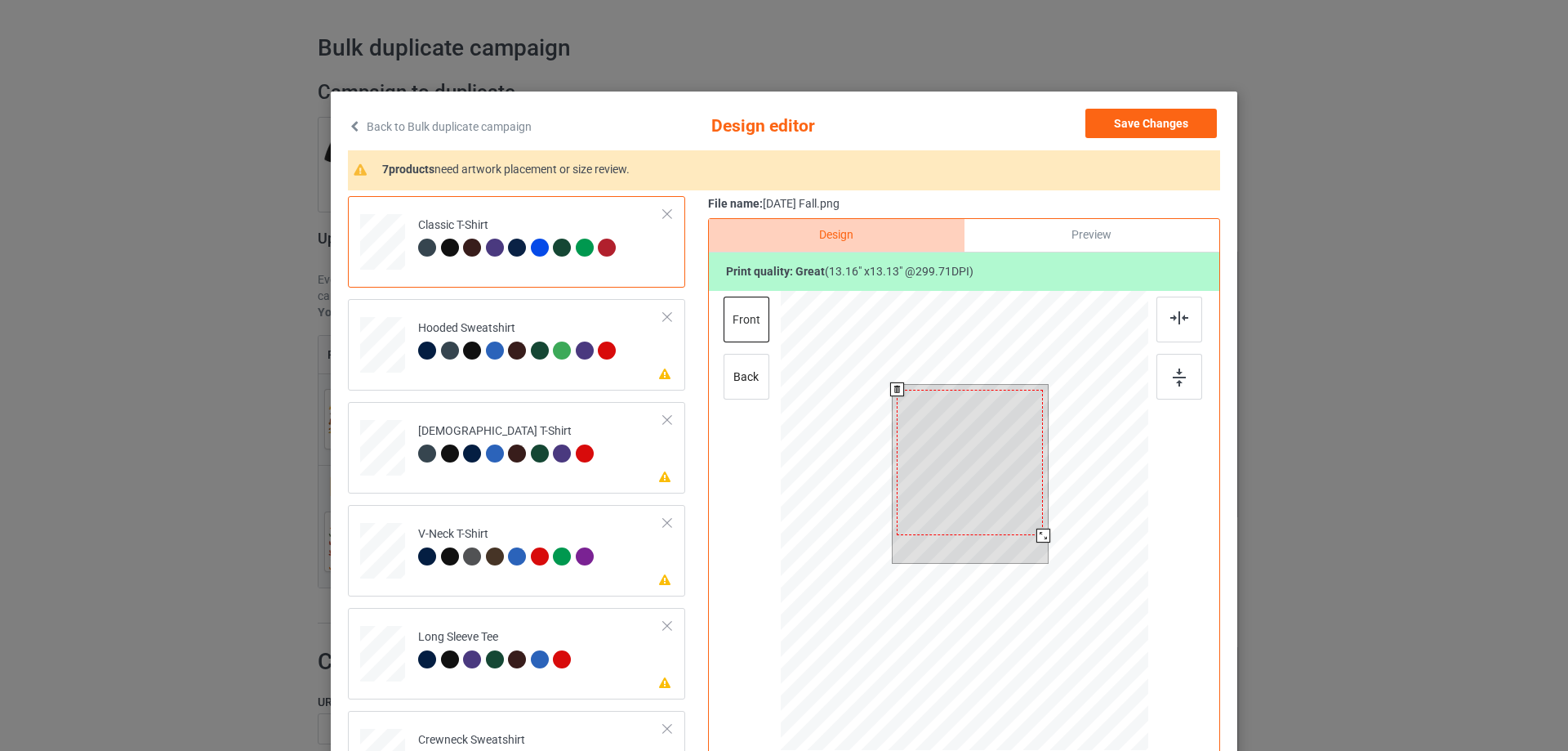
click at [1043, 535] on div at bounding box center [1043, 535] width 14 height 14
click at [537, 387] on div "Please review artwork placement Hooded Sweatshirt" at bounding box center [516, 344] width 337 height 91
click at [962, 429] on div at bounding box center [969, 469] width 124 height 124
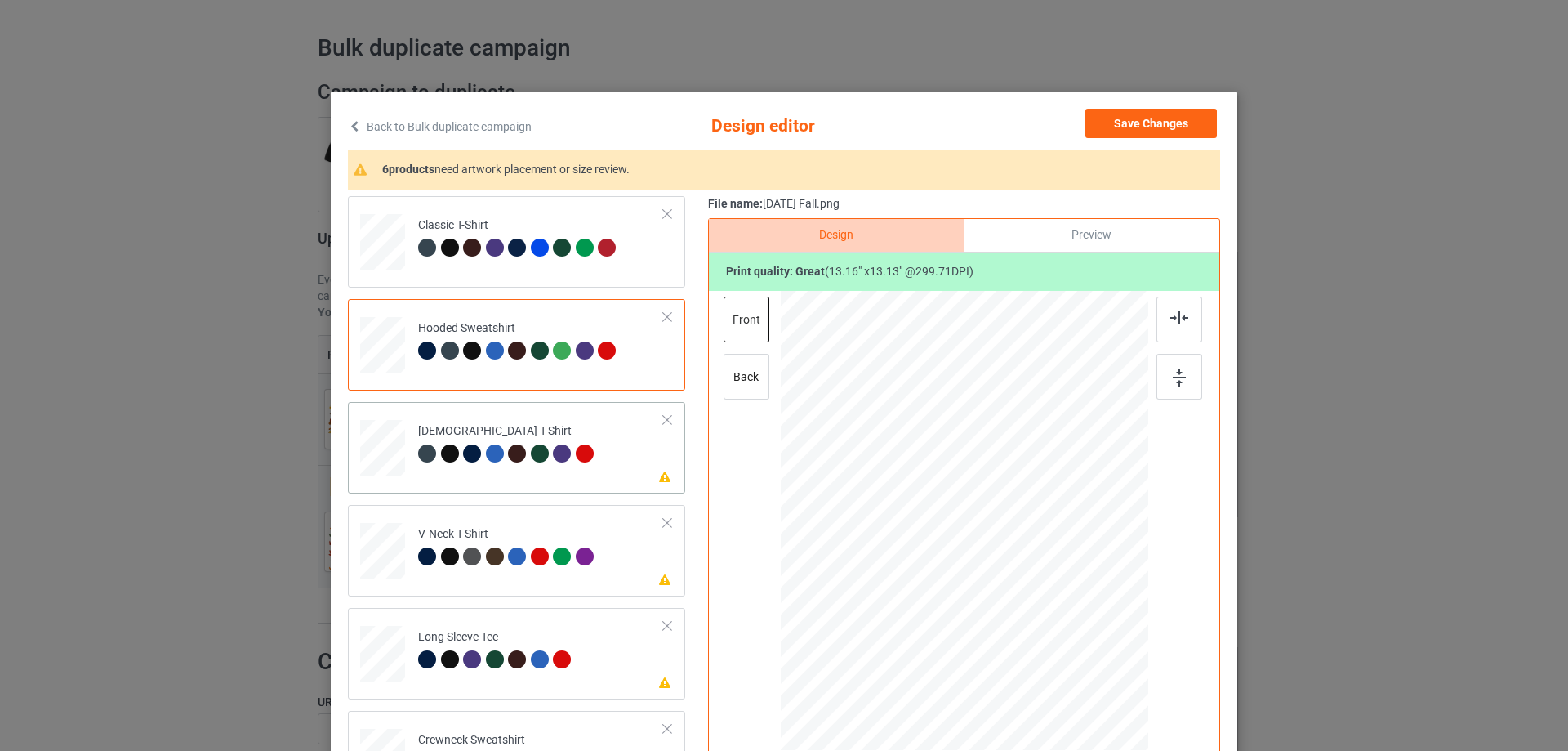
click at [540, 475] on td "Please review artwork placement [DEMOGRAPHIC_DATA] T-Shirt" at bounding box center [540, 444] width 264 height 72
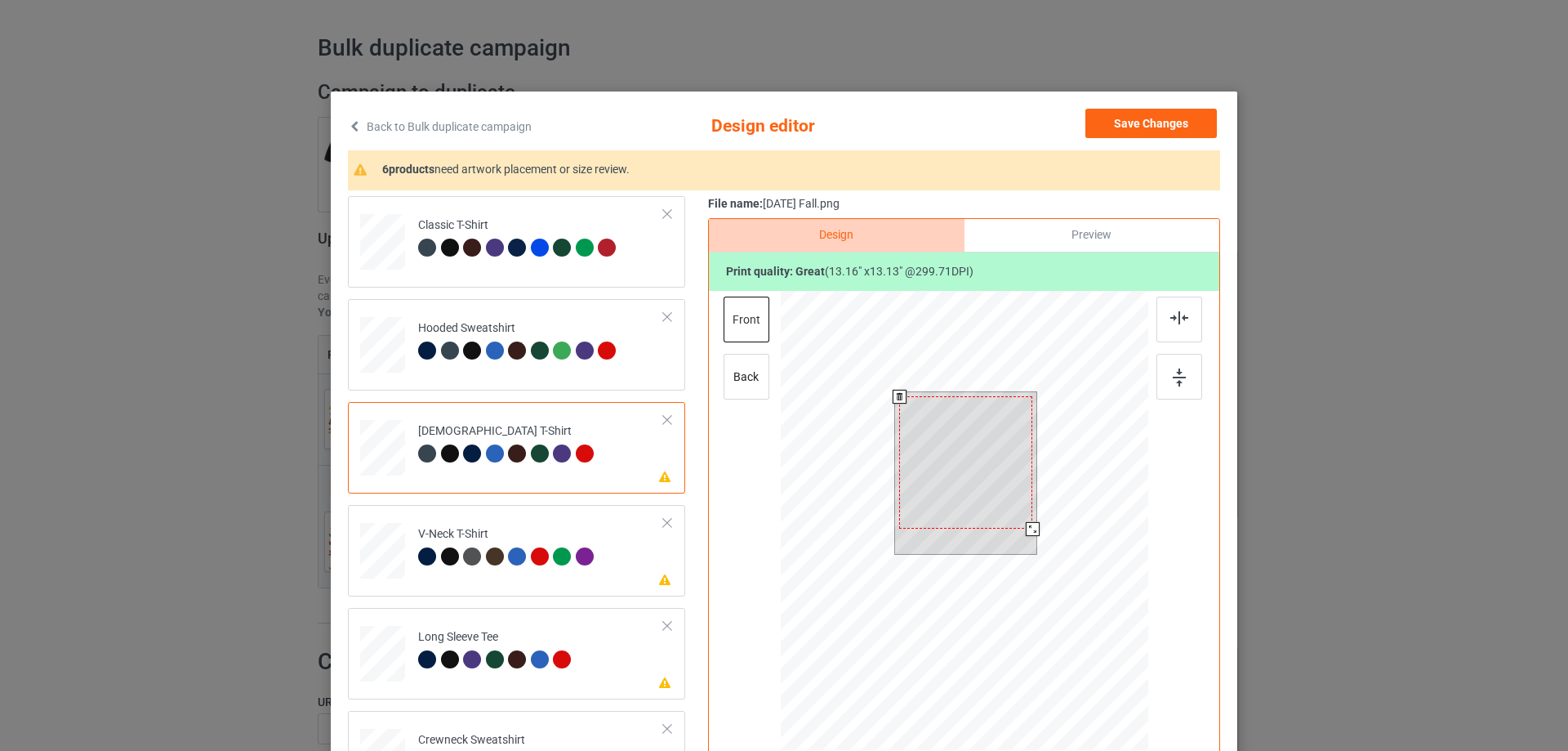
click at [959, 459] on div at bounding box center [965, 462] width 133 height 132
click at [996, 445] on div at bounding box center [968, 466] width 133 height 132
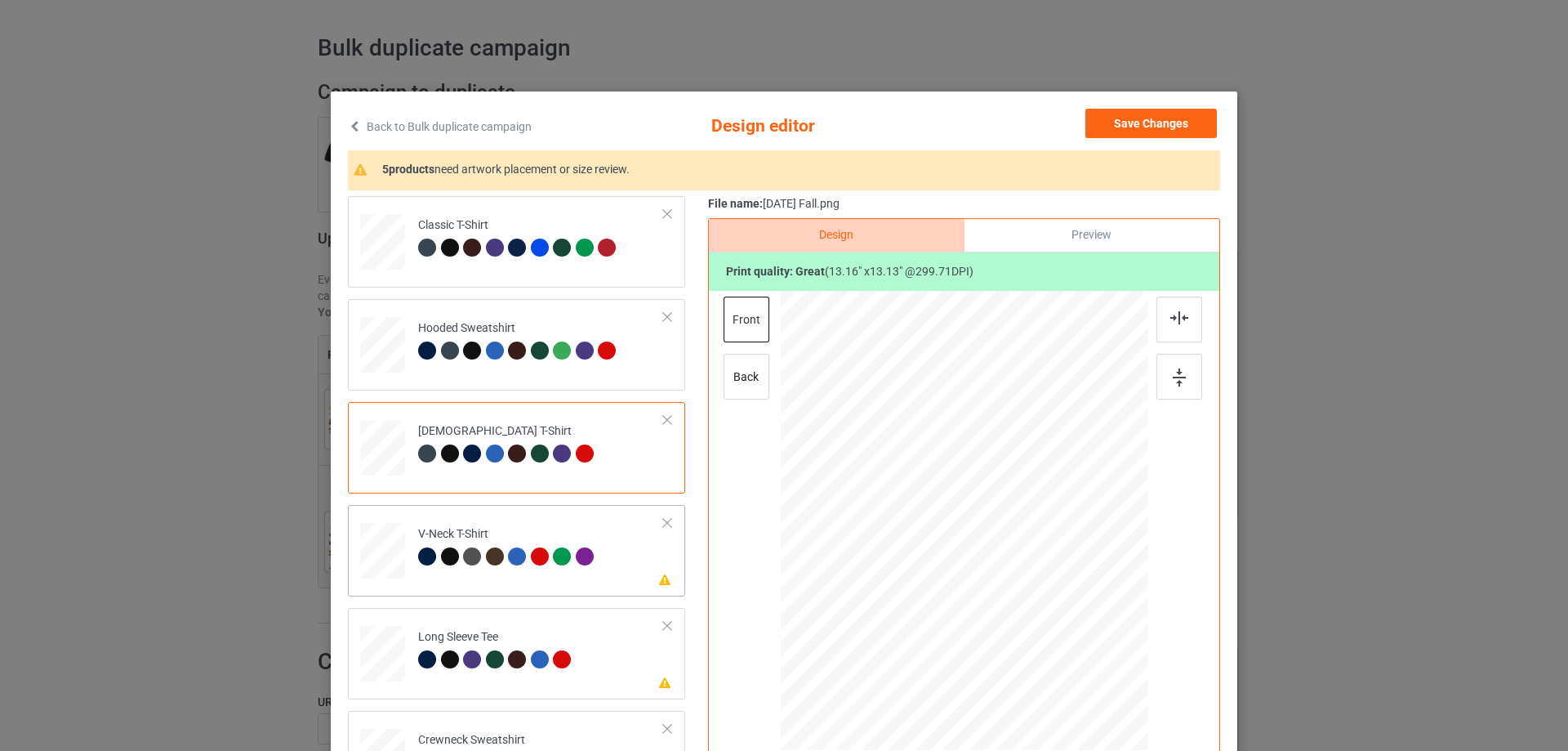
scroll to position [81, 0]
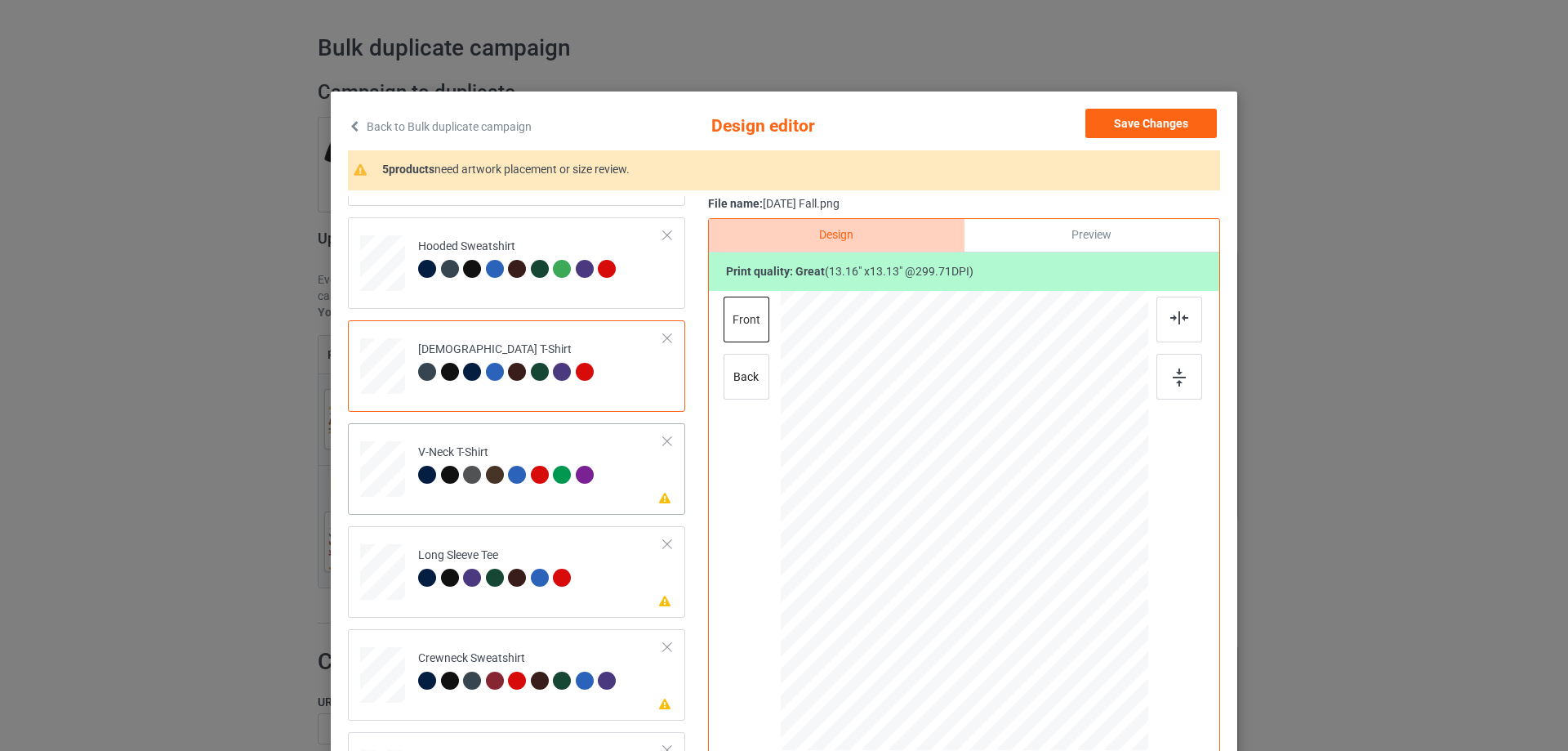
drag, startPoint x: 524, startPoint y: 495, endPoint x: 717, endPoint y: 492, distance: 193.0
click at [524, 496] on td "Please review artwork placement V-Neck T-Shirt" at bounding box center [540, 465] width 264 height 72
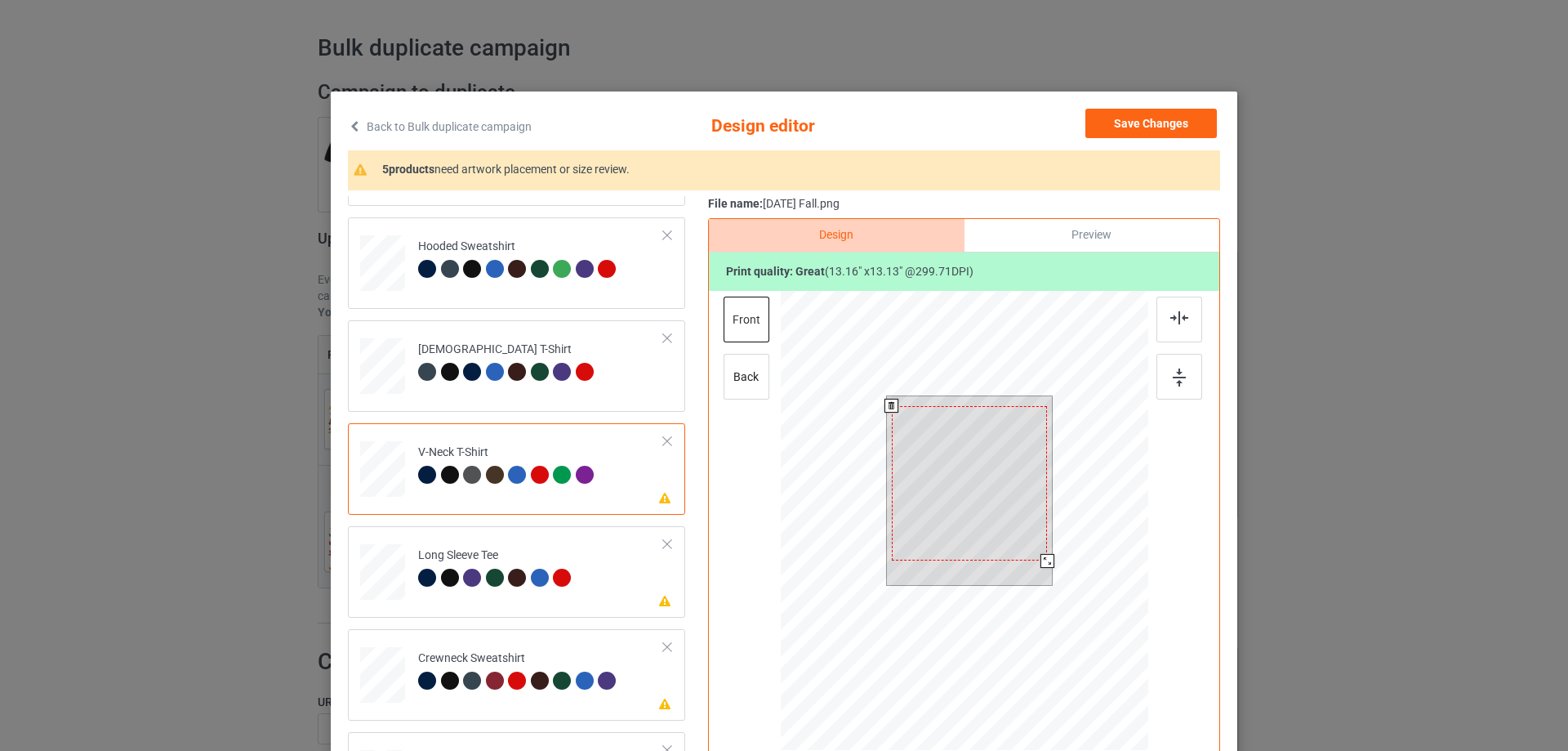
click at [965, 448] on div at bounding box center [969, 483] width 155 height 155
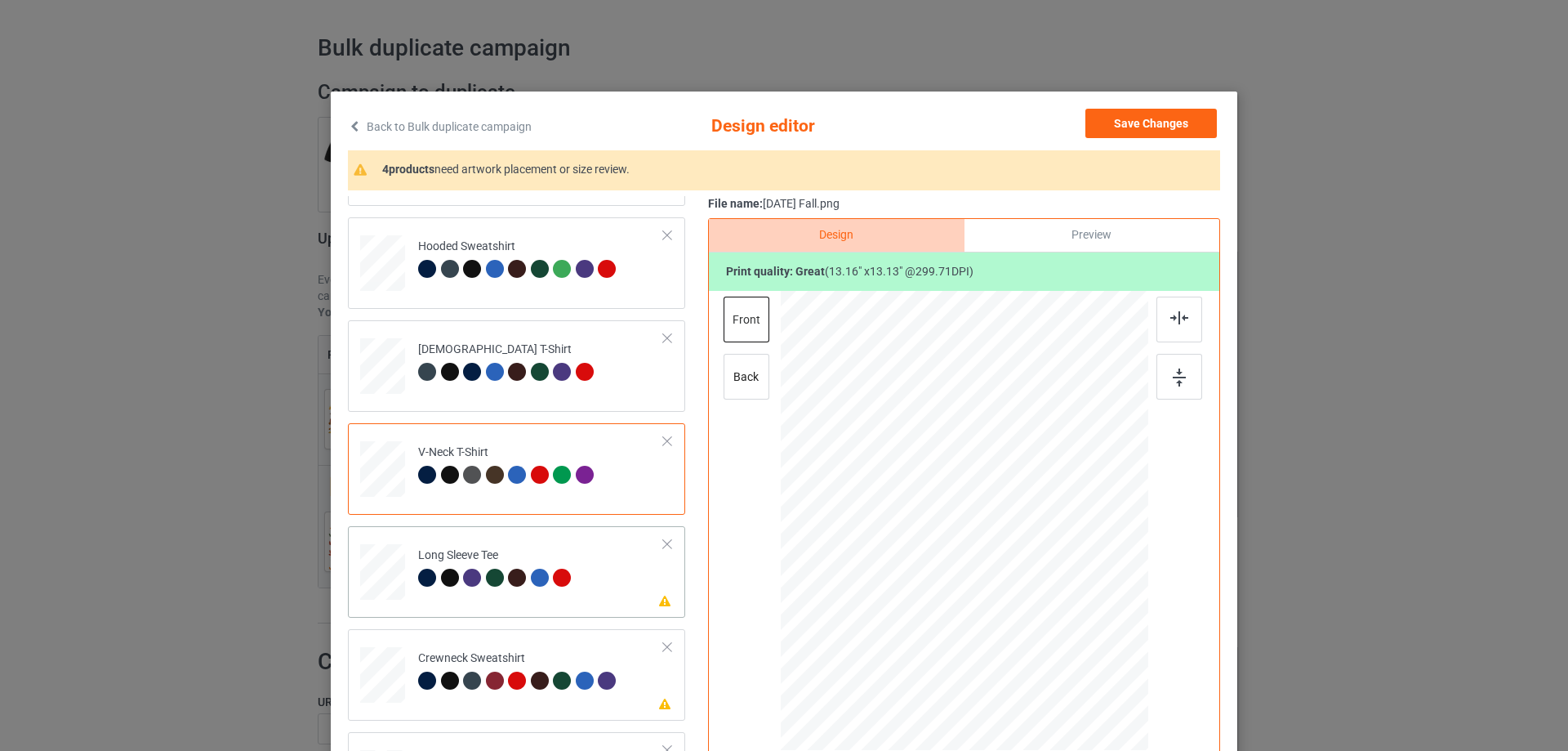
click at [552, 599] on td "Please review artwork placement Long Sleeve Tee" at bounding box center [540, 569] width 264 height 72
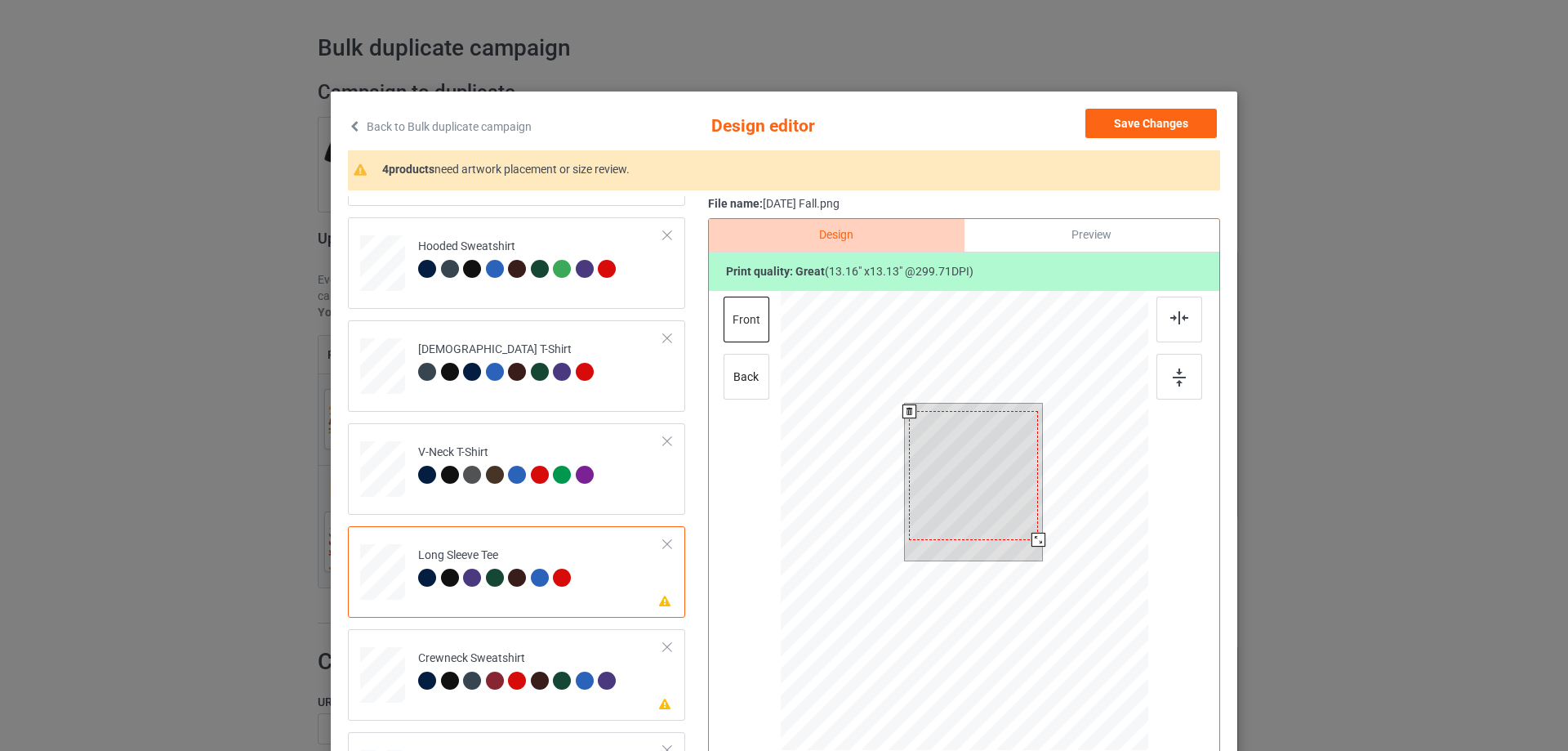
click at [962, 492] on div at bounding box center [972, 475] width 129 height 129
click at [956, 455] on div at bounding box center [973, 479] width 129 height 129
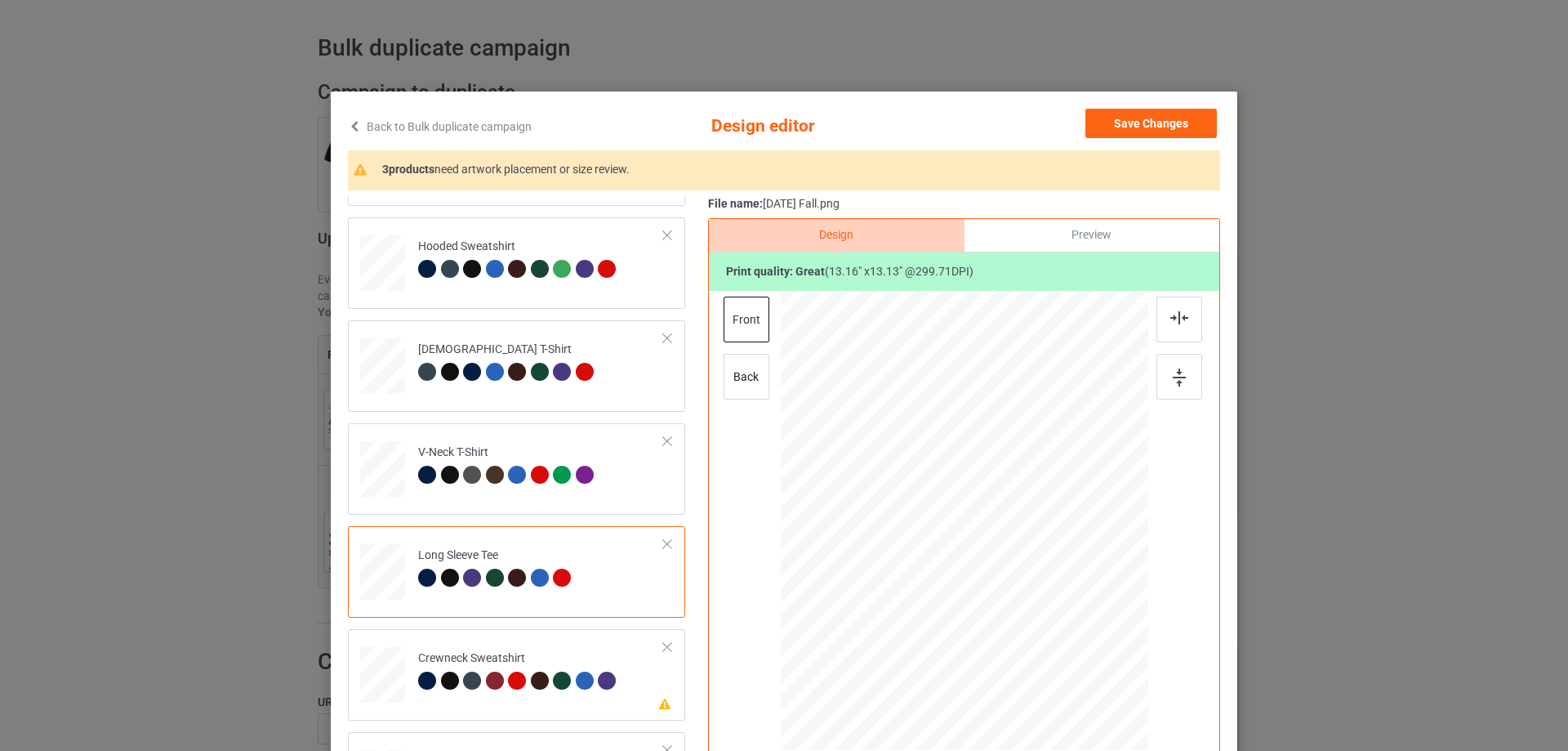
scroll to position [174, 0]
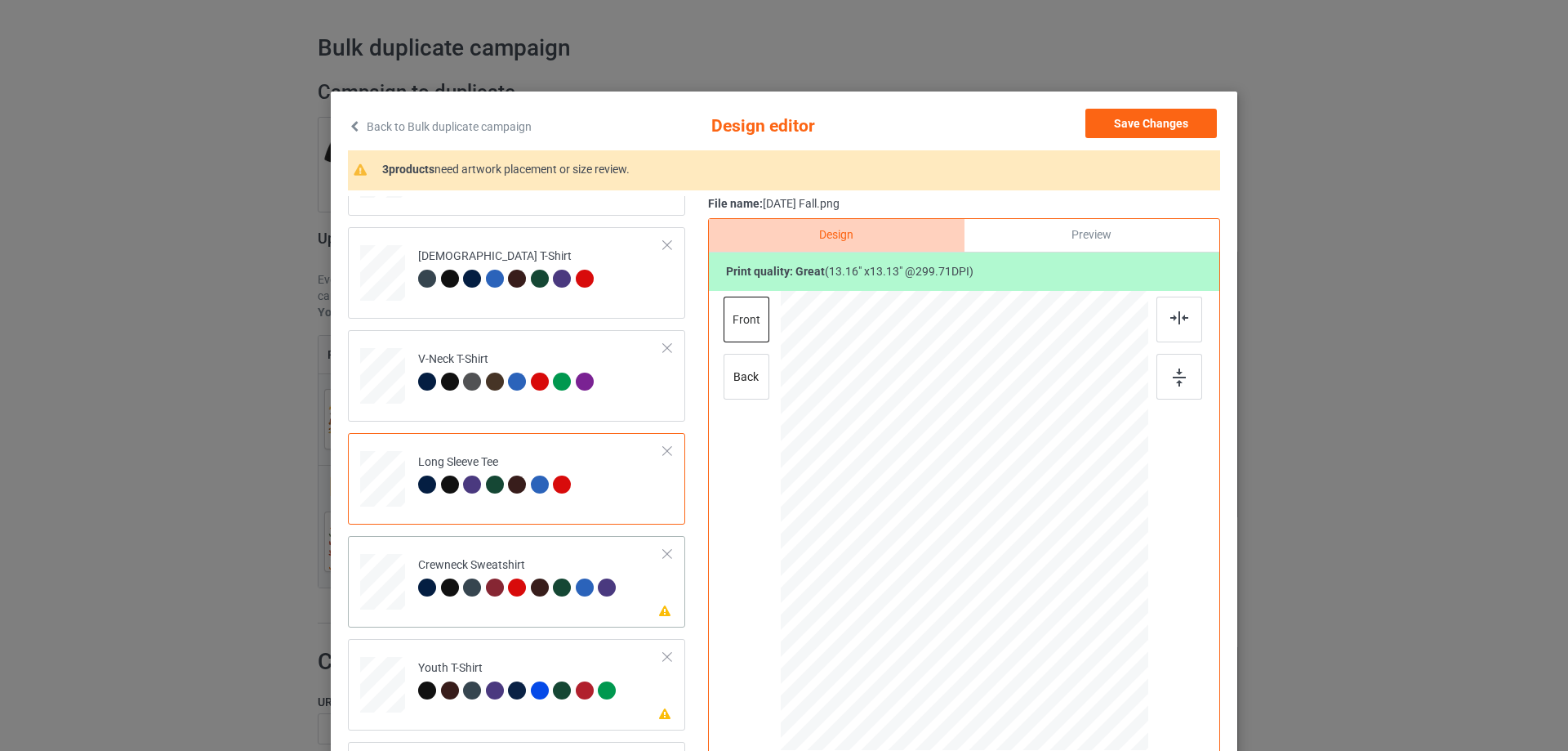
click at [528, 610] on td "Please review artwork placement Crewneck Sweatshirt" at bounding box center [540, 578] width 264 height 72
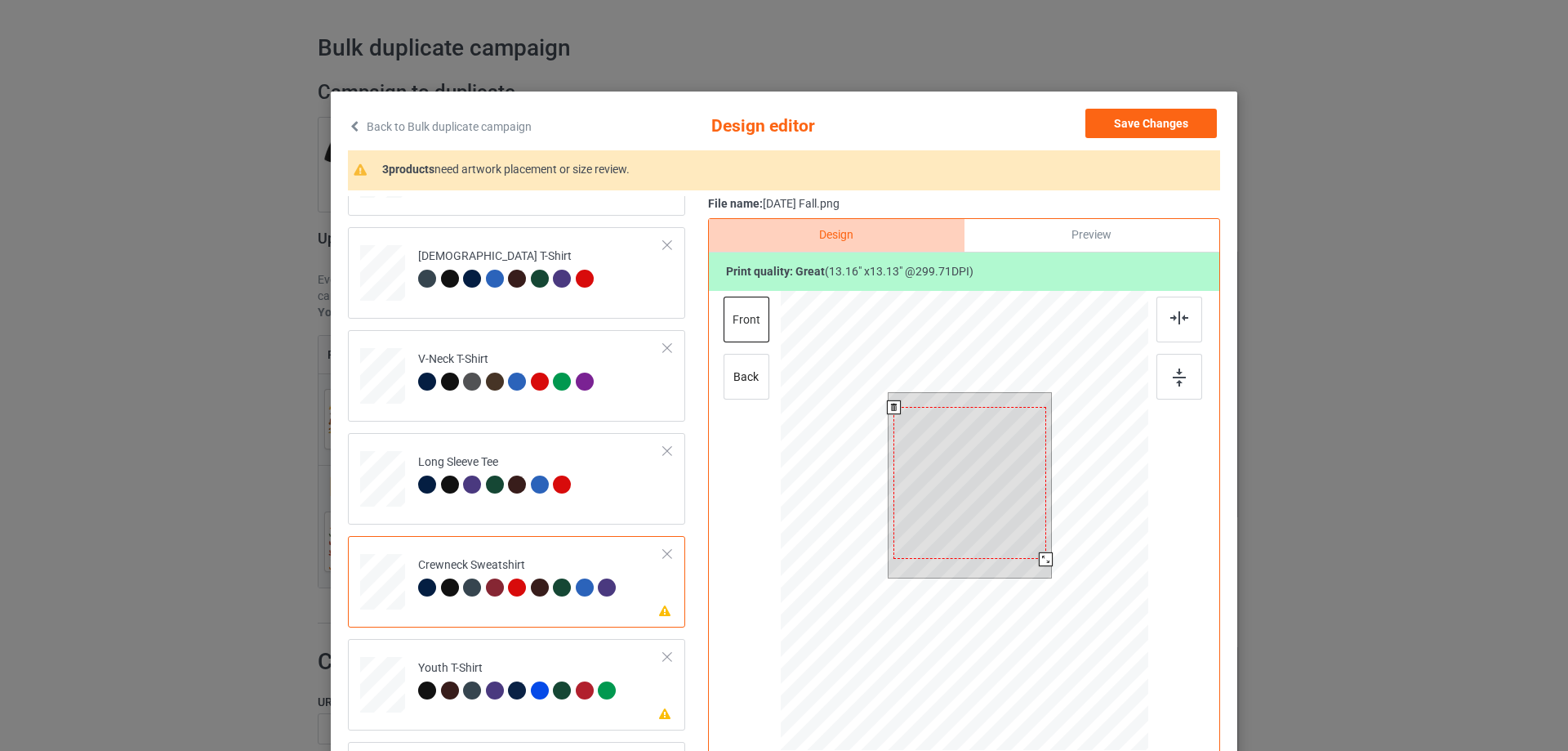
click at [1013, 481] on div at bounding box center [970, 482] width 152 height 152
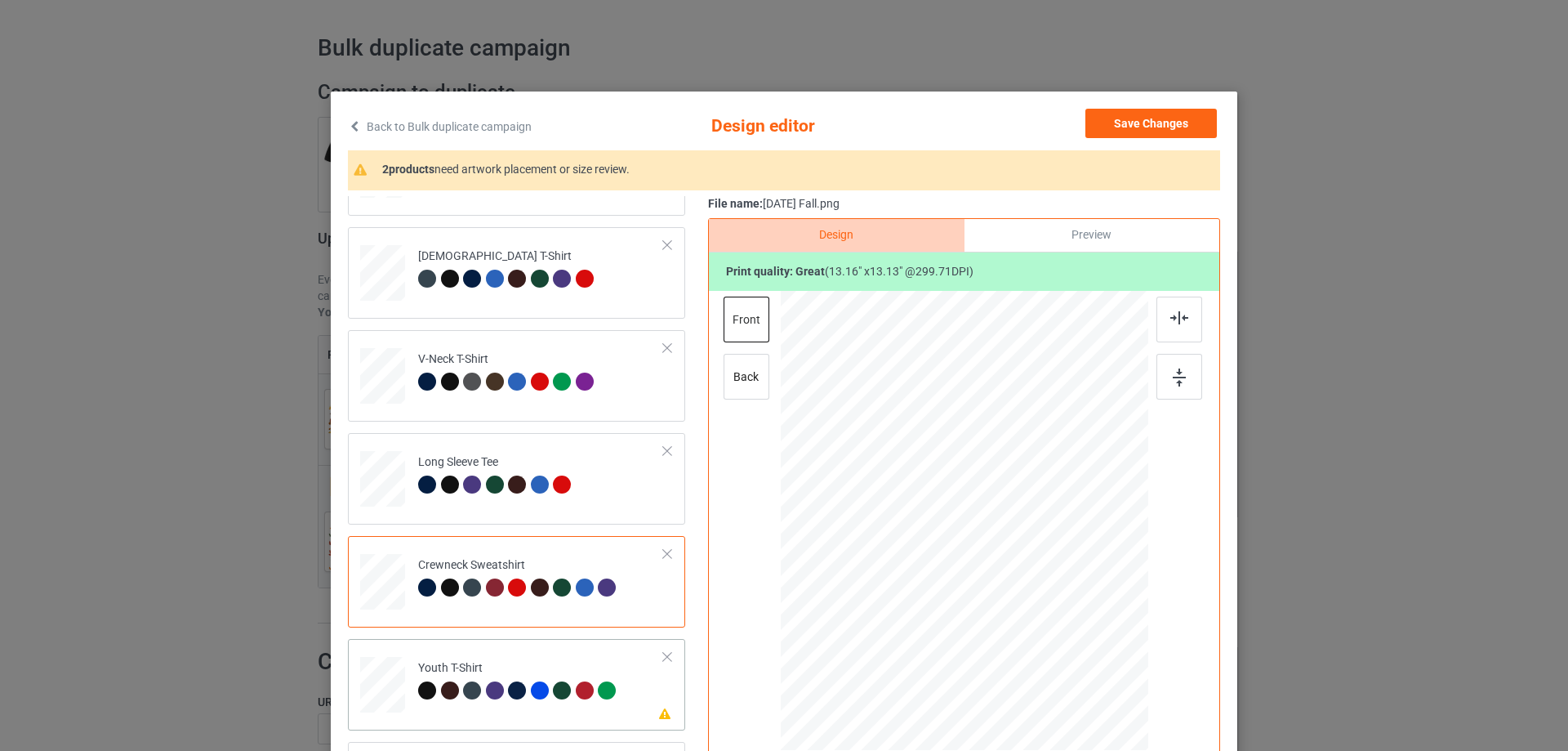
scroll to position [192, 0]
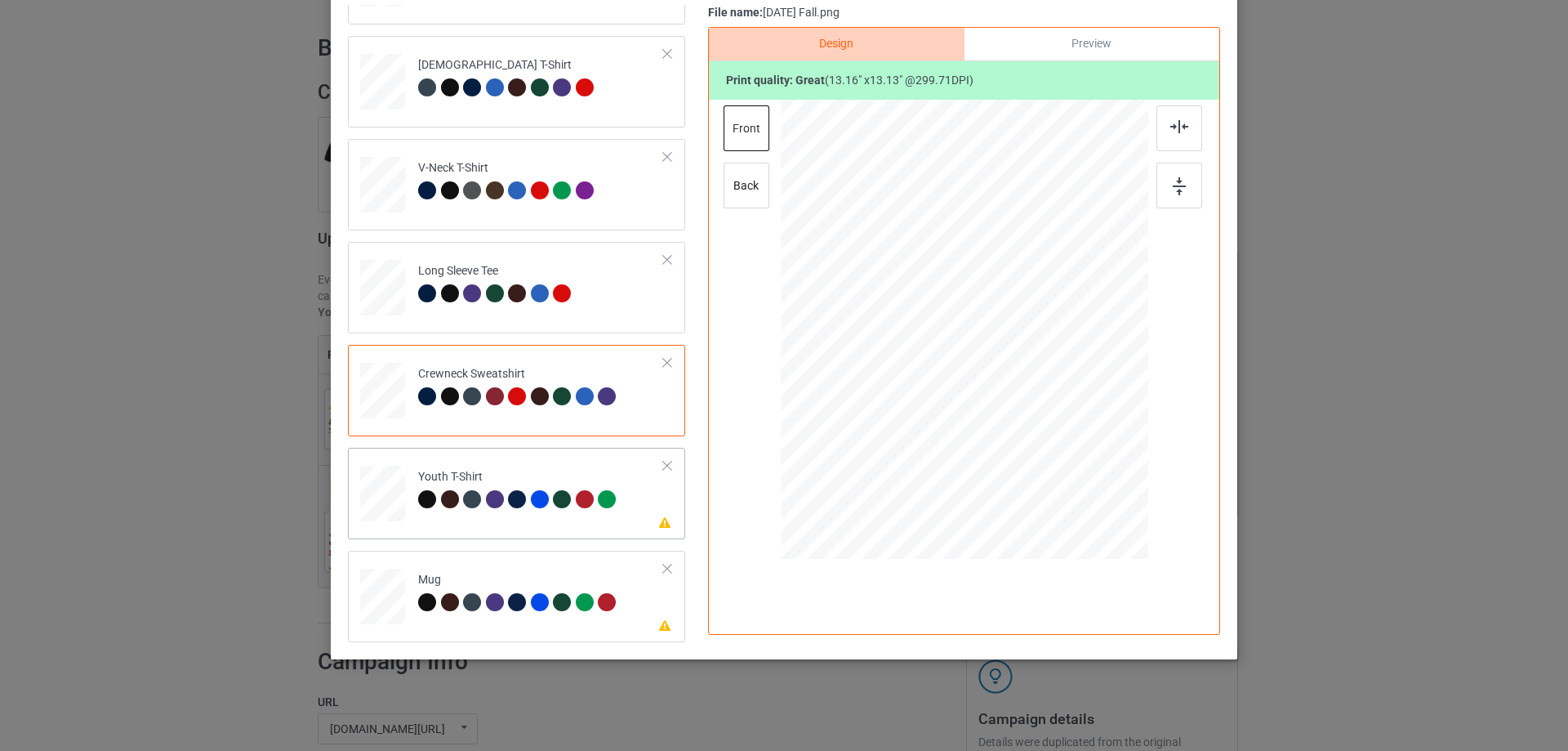
click at [527, 535] on div "Please review artwork placement Youth T-Shirt" at bounding box center [516, 493] width 337 height 91
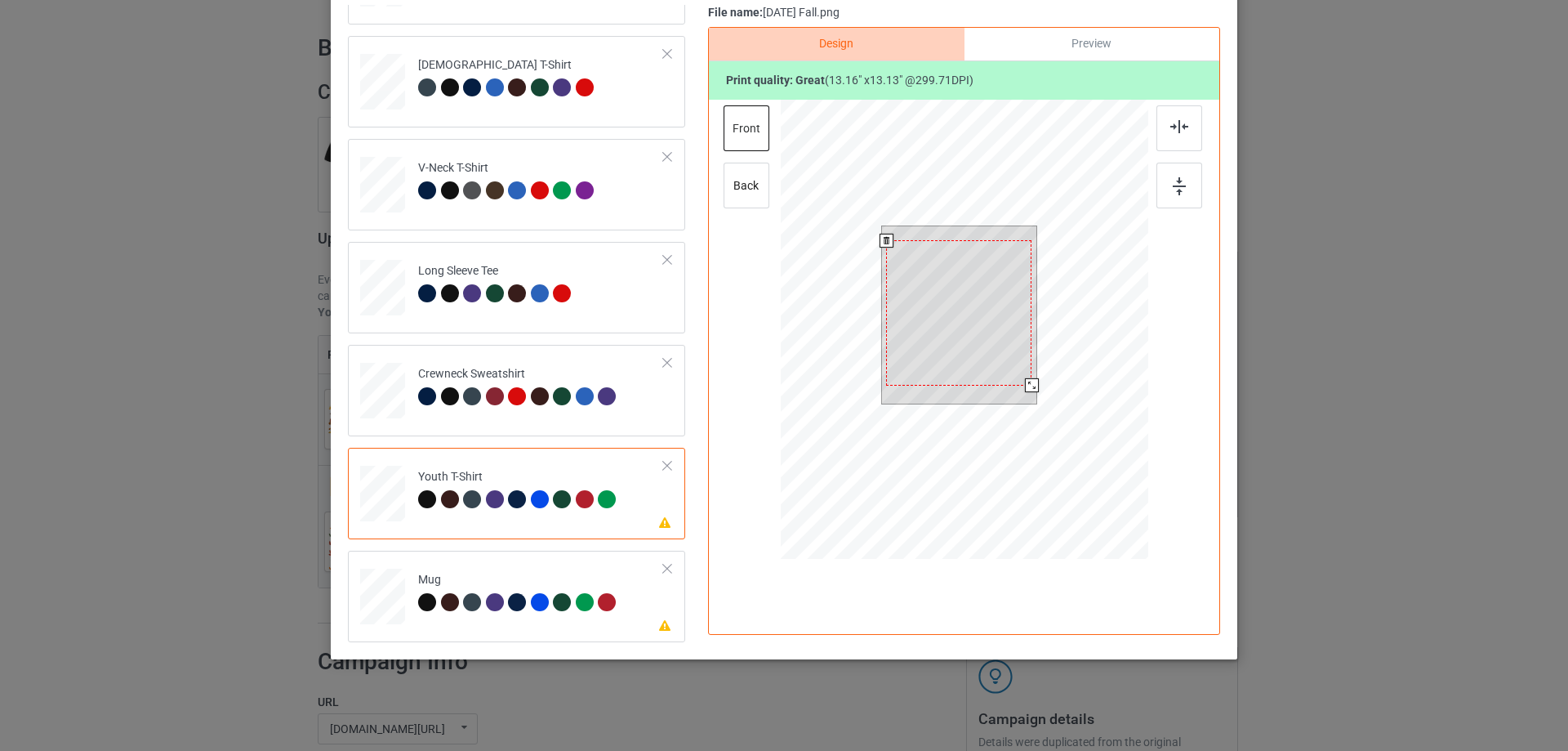
click at [968, 347] on div at bounding box center [958, 313] width 145 height 145
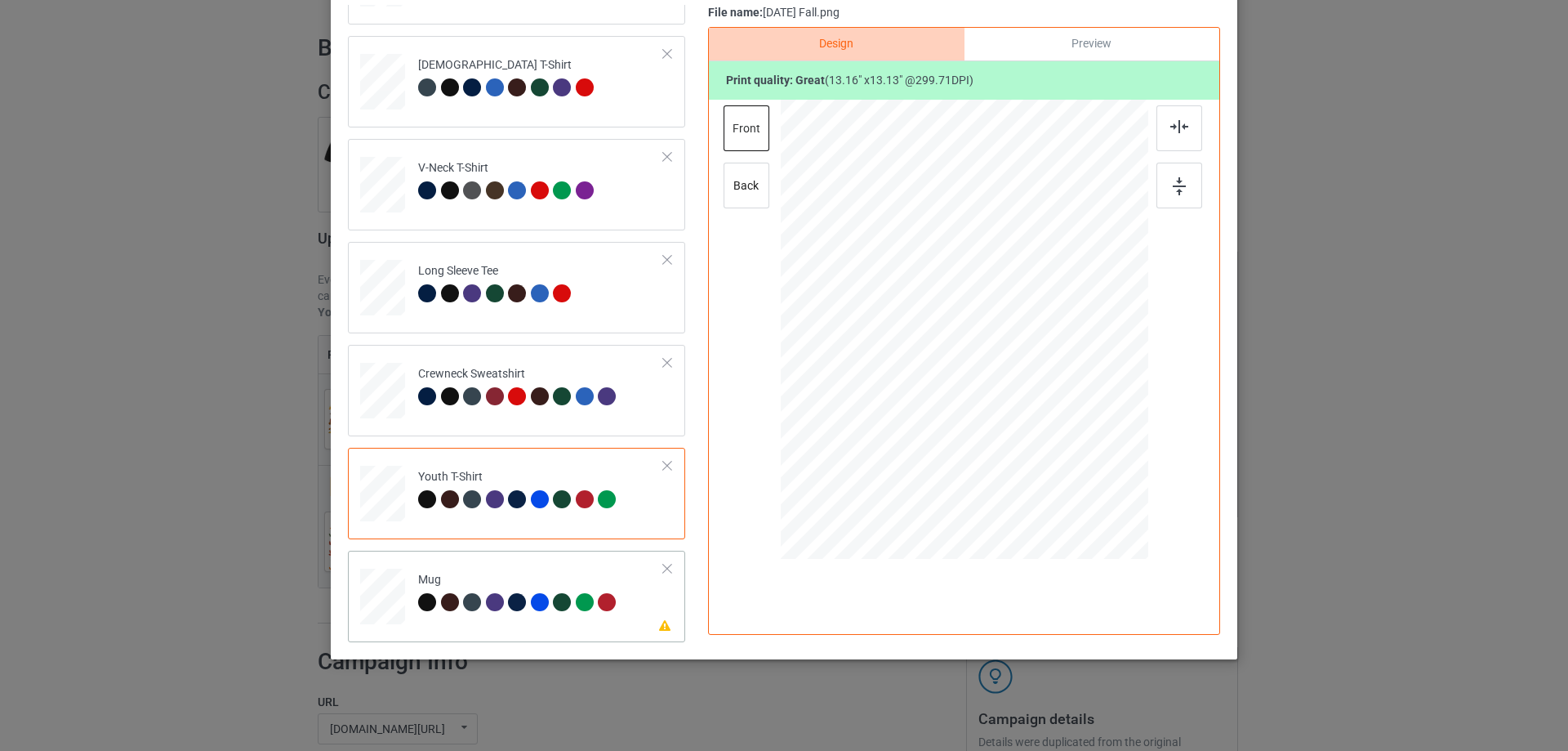
click at [524, 616] on td "Please review artwork placement Mug" at bounding box center [540, 593] width 264 height 72
click at [957, 328] on div at bounding box center [964, 329] width 221 height 220
drag, startPoint x: 1068, startPoint y: 439, endPoint x: 1027, endPoint y: 370, distance: 80.3
click at [1027, 370] on div at bounding box center [964, 329] width 367 height 152
drag, startPoint x: 971, startPoint y: 344, endPoint x: 1072, endPoint y: 343, distance: 101.0
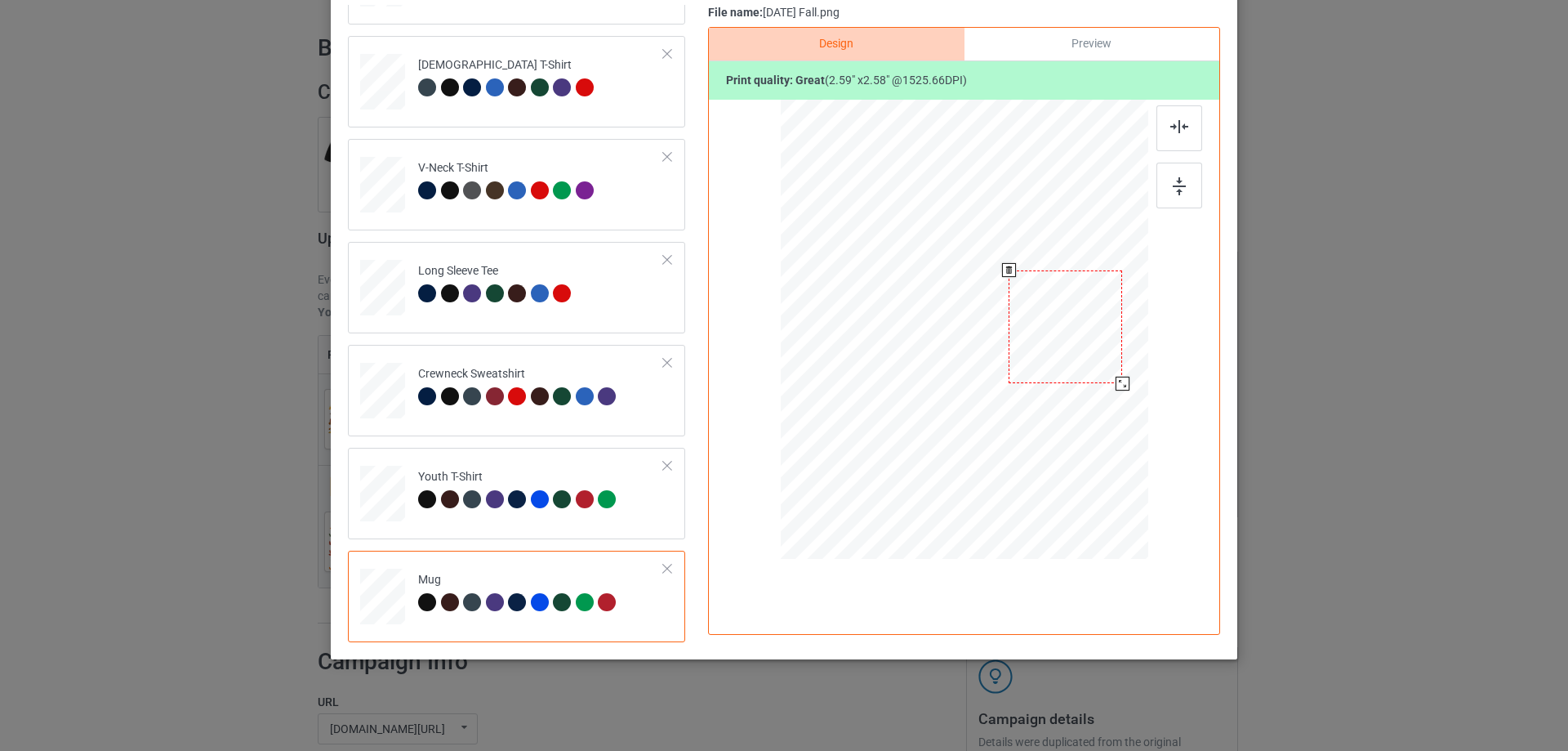
click at [1072, 343] on div at bounding box center [1065, 328] width 114 height 114
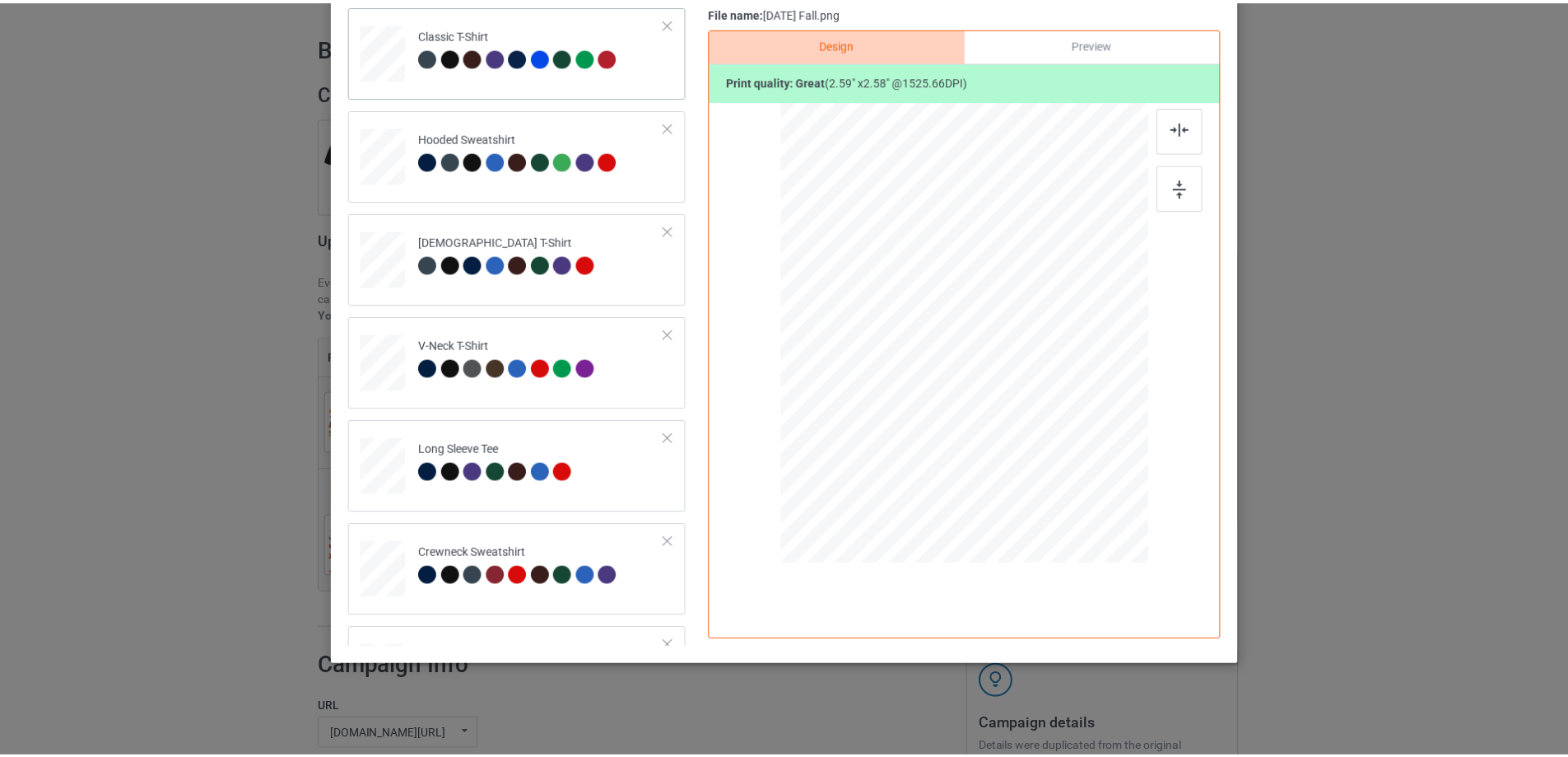
scroll to position [0, 0]
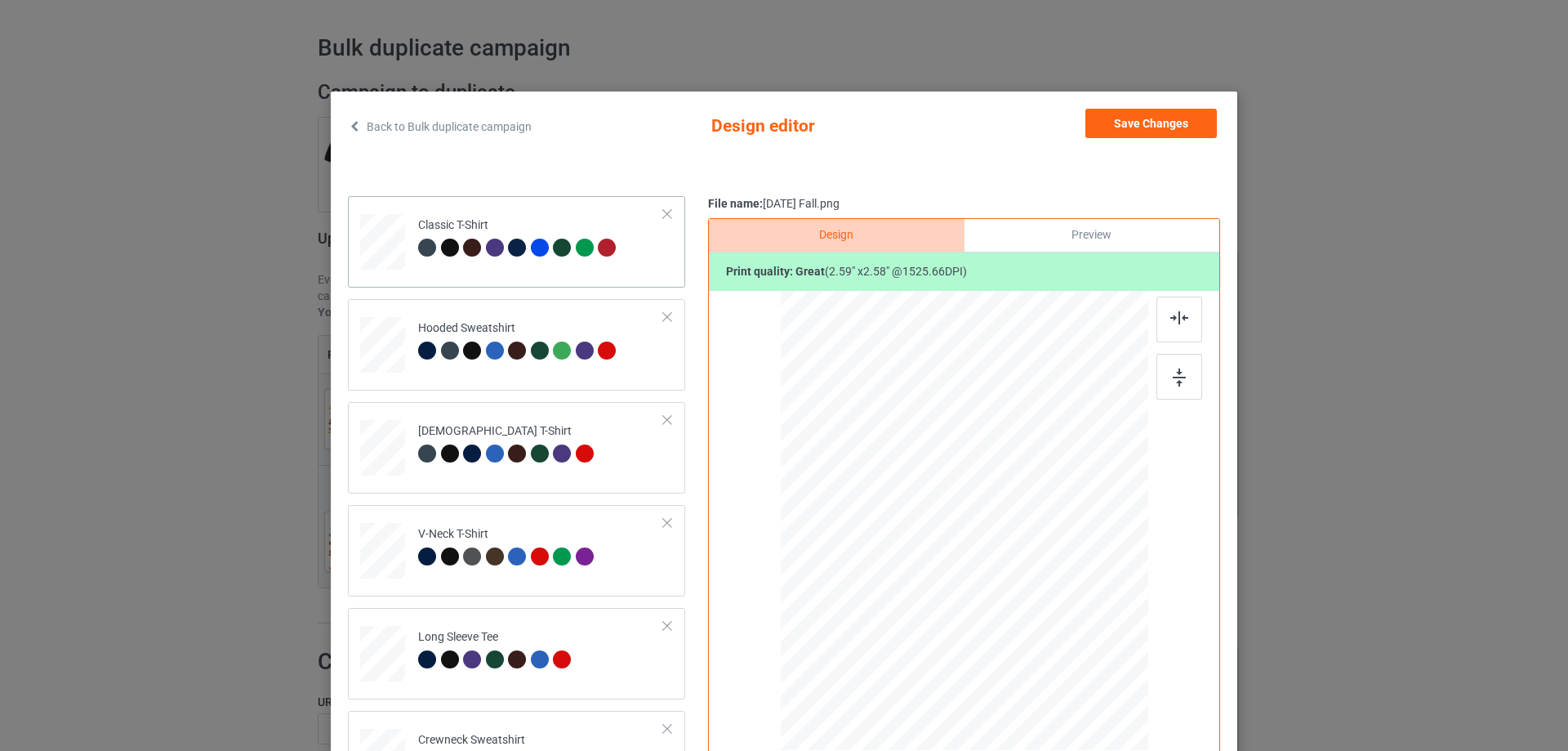
click at [544, 276] on div "Classic T-Shirt" at bounding box center [516, 242] width 337 height 91
click at [1156, 119] on button "Save Changes" at bounding box center [1151, 124] width 131 height 30
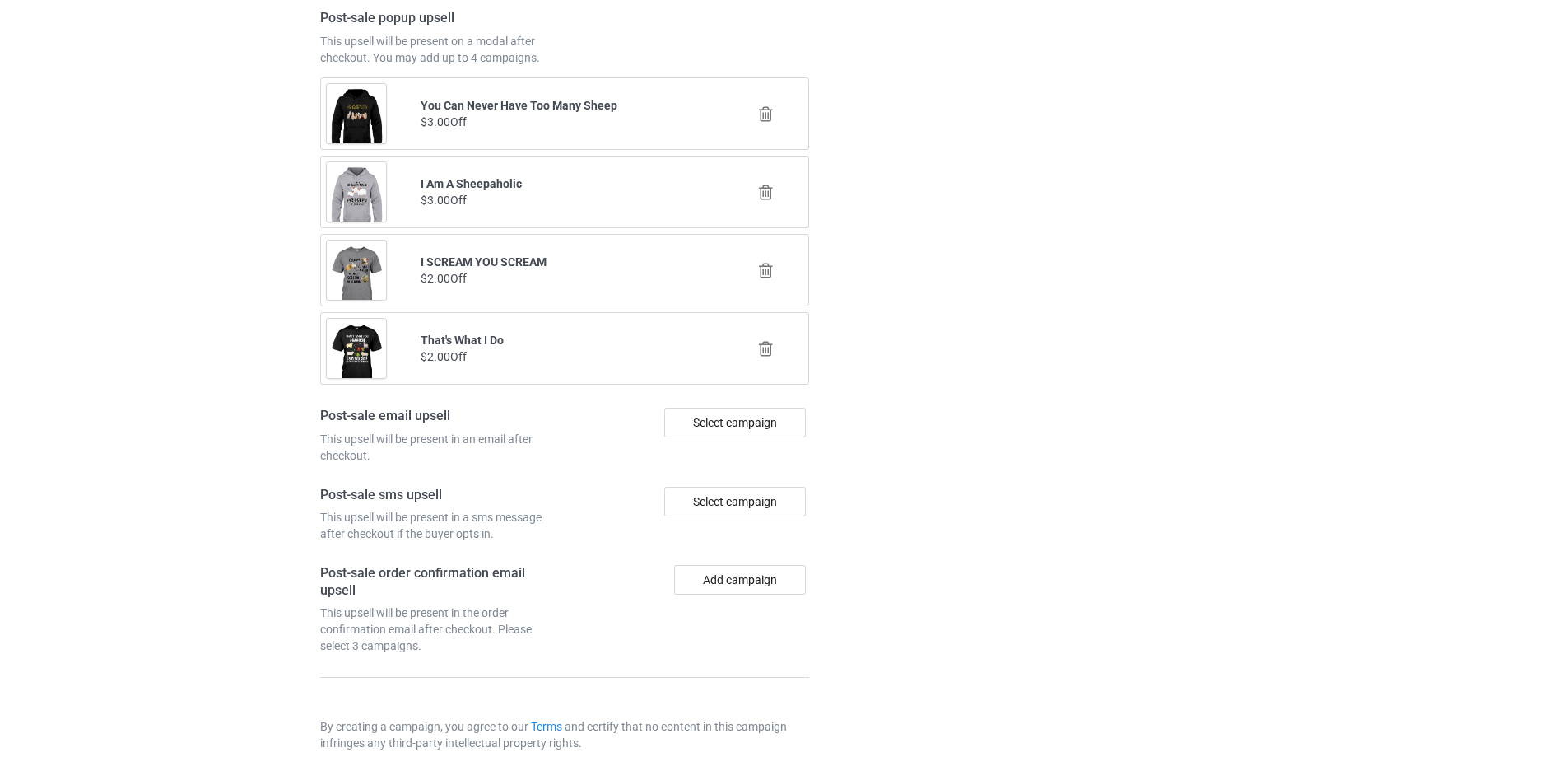
scroll to position [2015, 0]
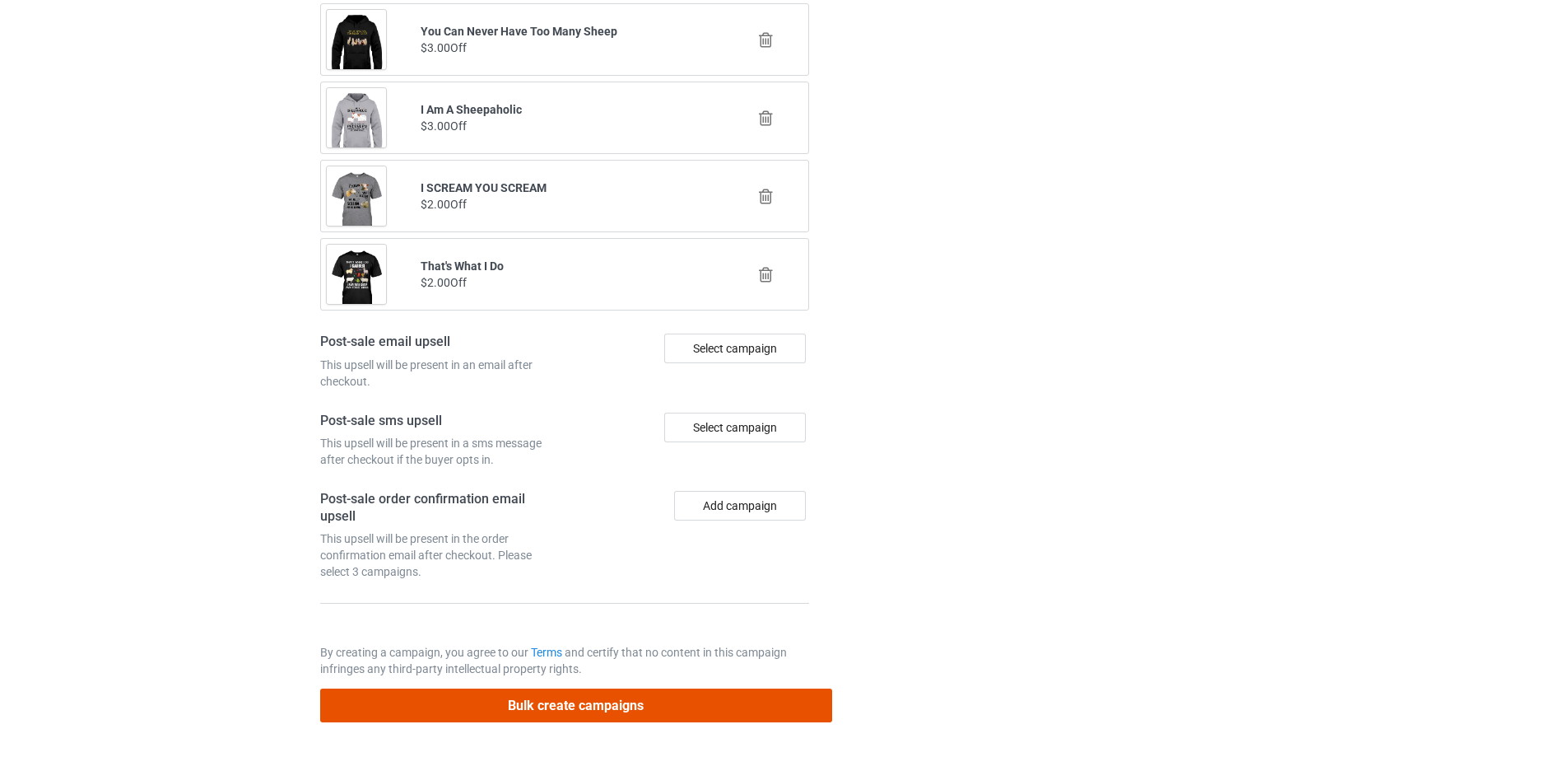
drag, startPoint x: 603, startPoint y: 700, endPoint x: 614, endPoint y: 702, distance: 11.2
click at [603, 701] on button "Bulk create campaigns" at bounding box center [577, 705] width 512 height 34
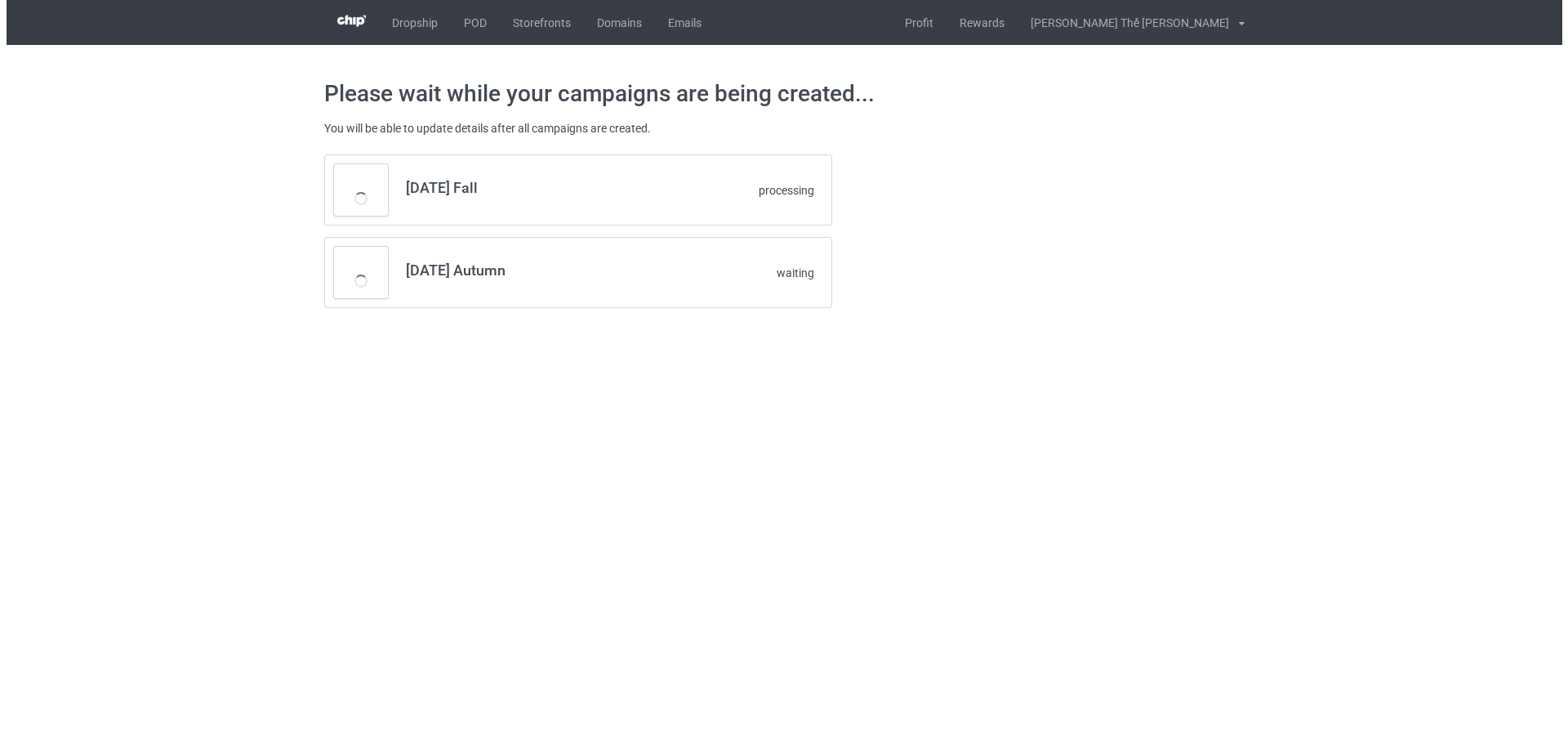
scroll to position [0, 0]
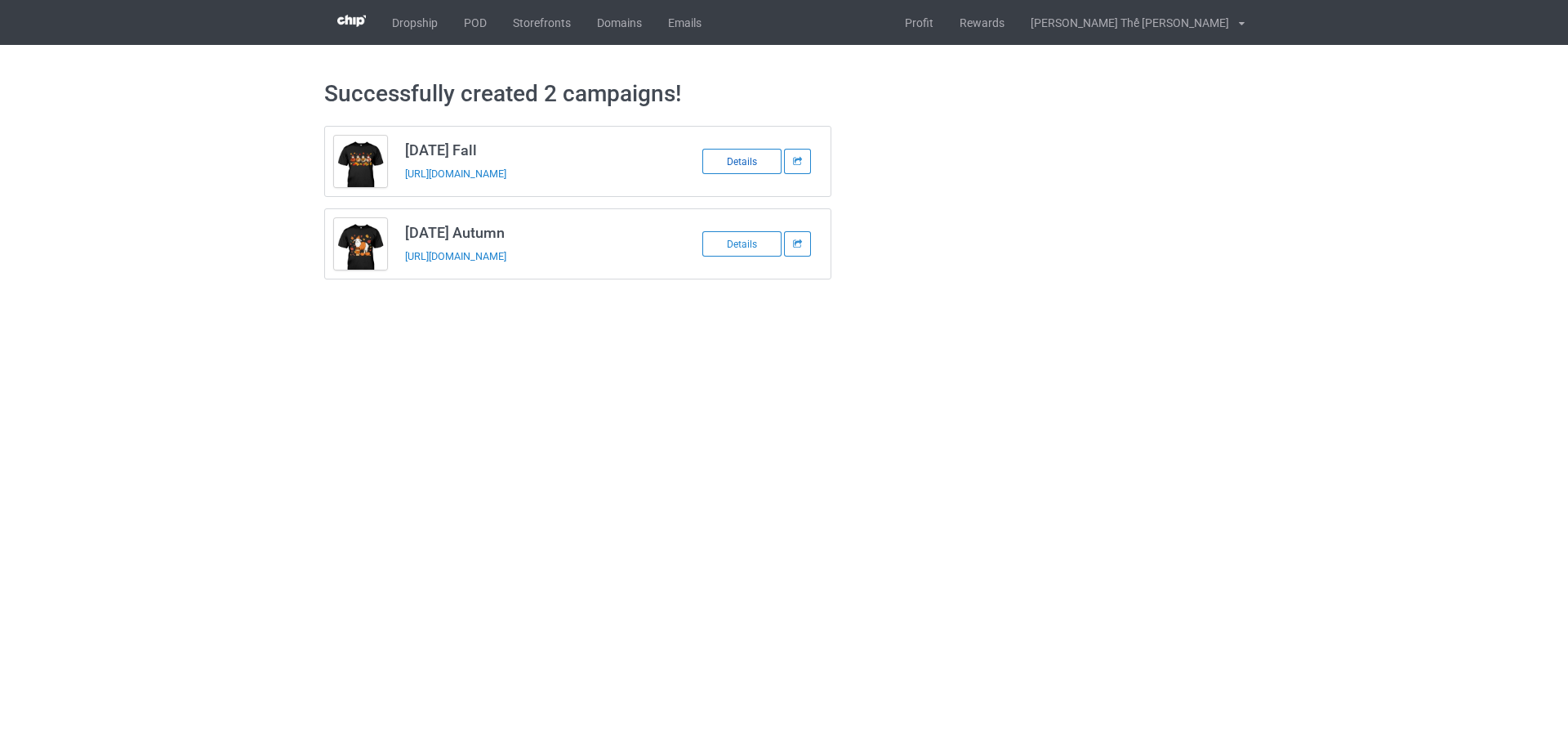
click at [745, 164] on div "Details" at bounding box center [742, 161] width 79 height 25
